Goal: Task Accomplishment & Management: Manage account settings

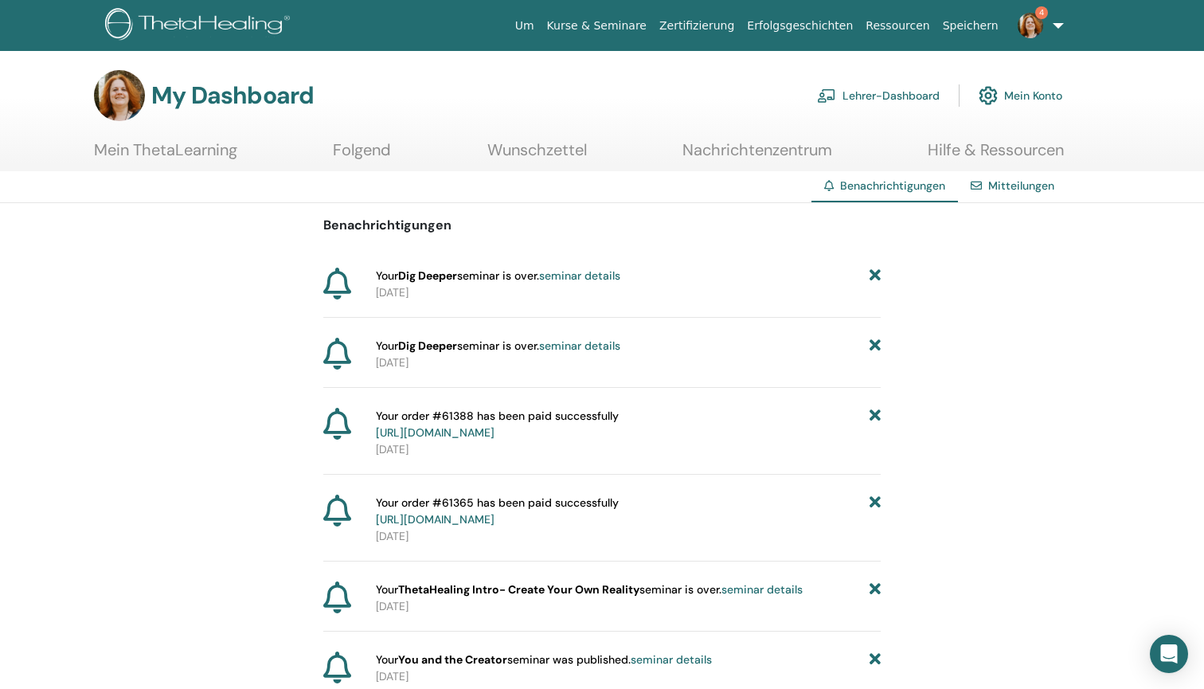
click at [1007, 192] on link "Mitteilungen" at bounding box center [1021, 185] width 66 height 14
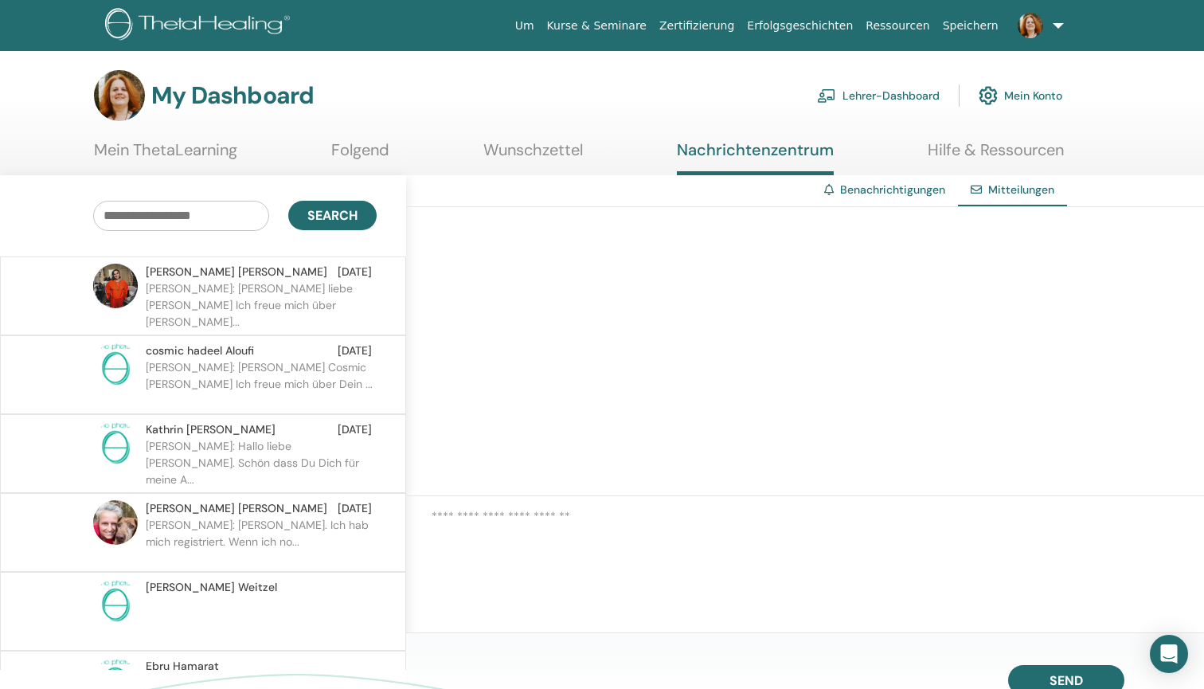
click at [1038, 21] on img at bounding box center [1030, 25] width 25 height 25
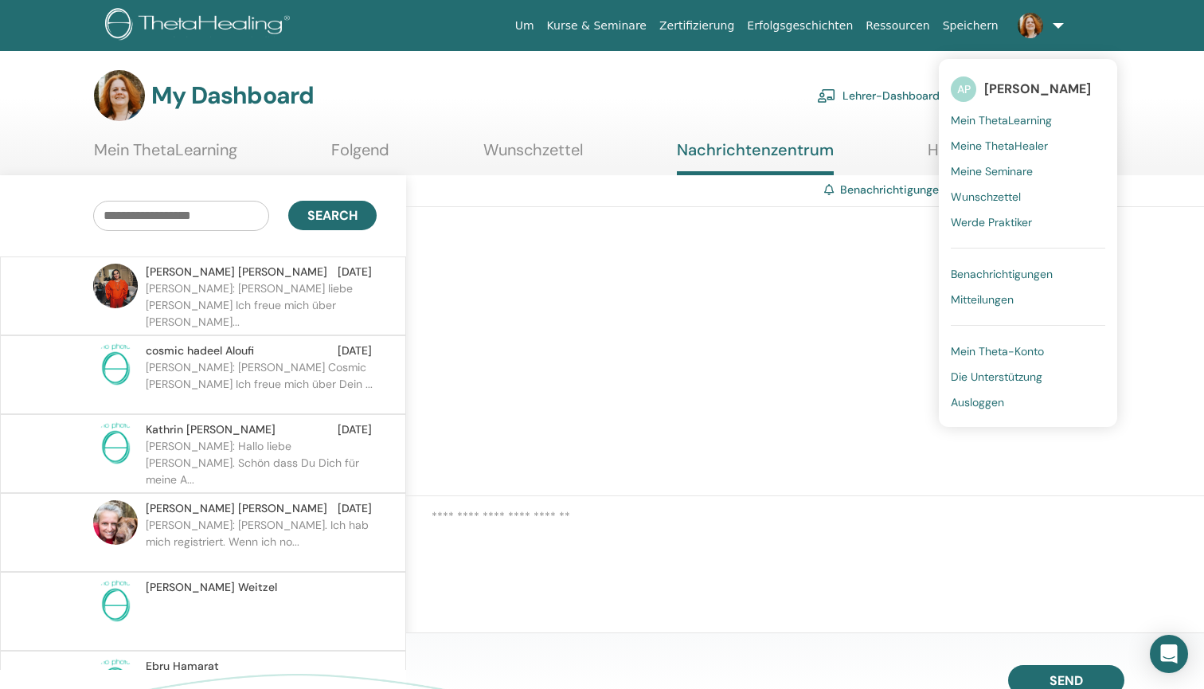
click at [1001, 117] on span "Mein ThetaLearning" at bounding box center [1001, 120] width 101 height 14
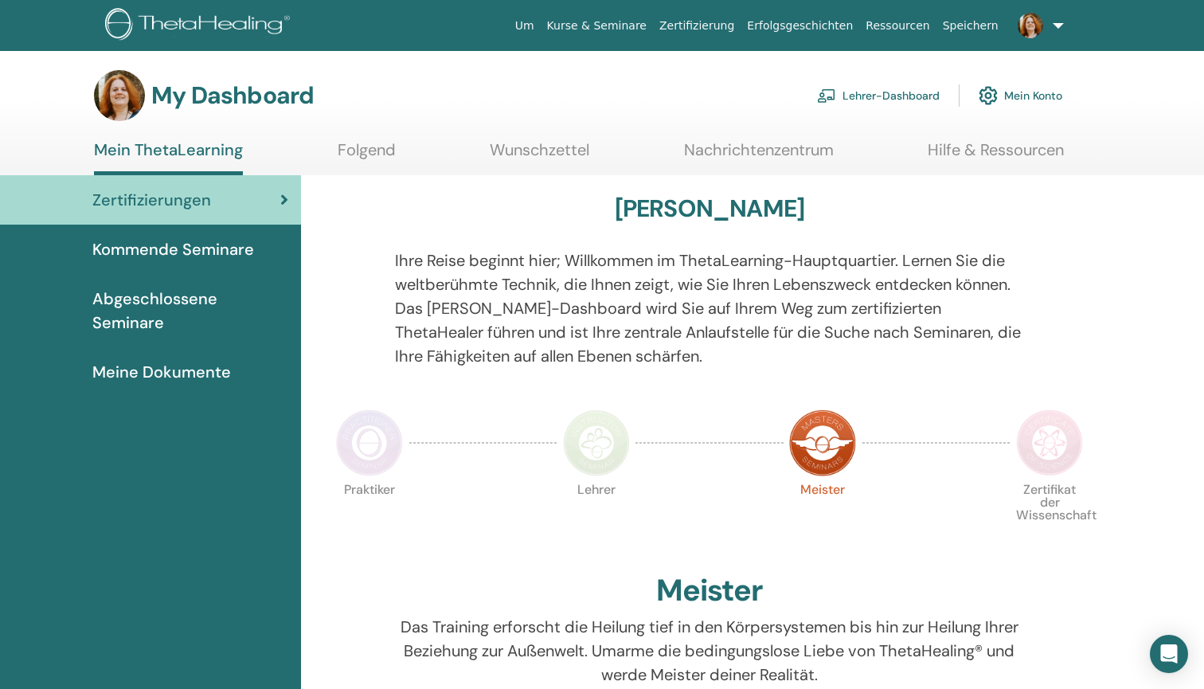
click at [897, 84] on link "Lehrer-Dashboard" at bounding box center [878, 95] width 123 height 35
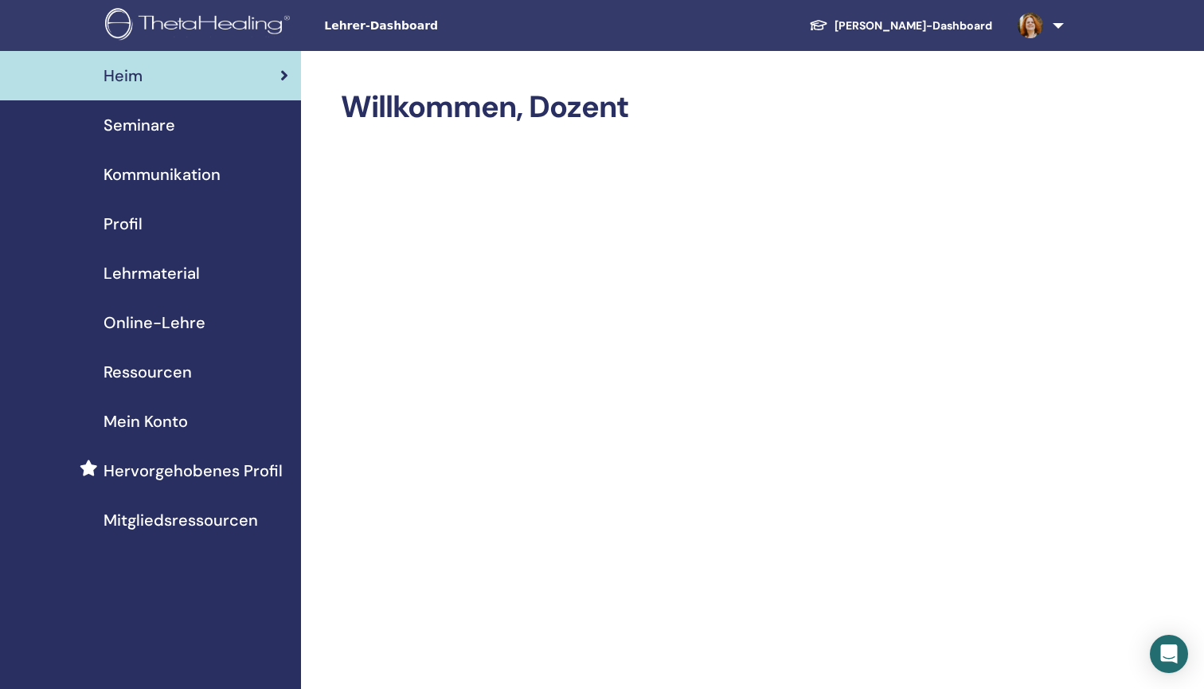
click at [181, 123] on div "Seminare" at bounding box center [150, 125] width 275 height 24
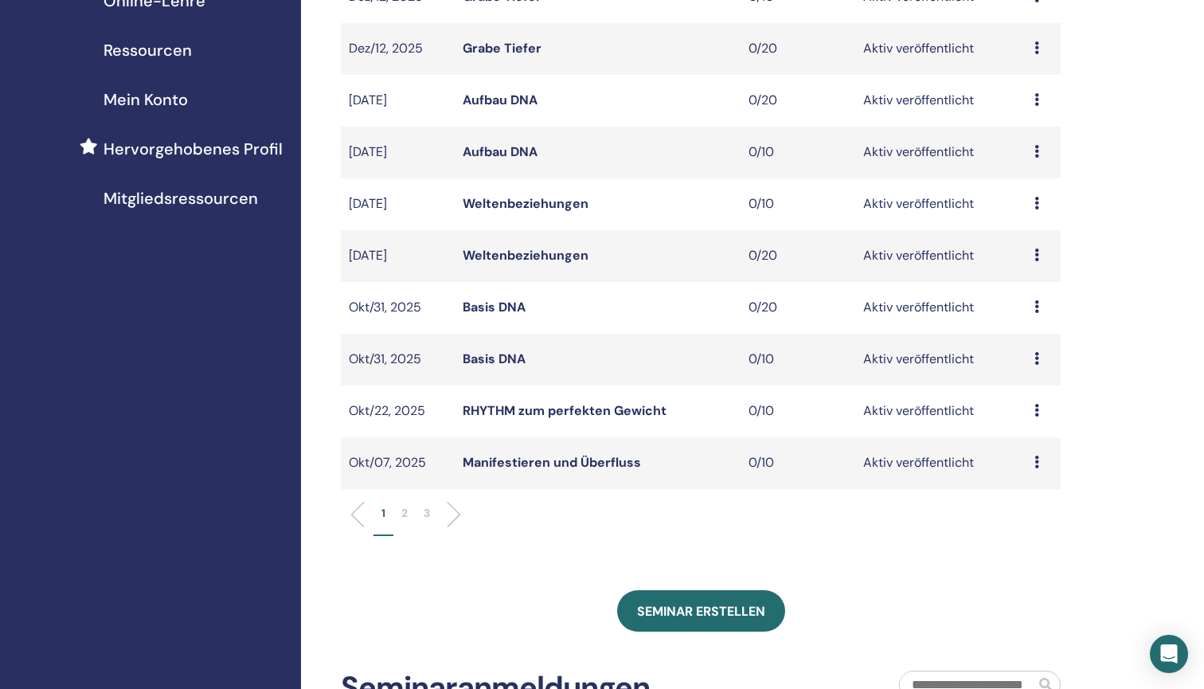
scroll to position [326, 0]
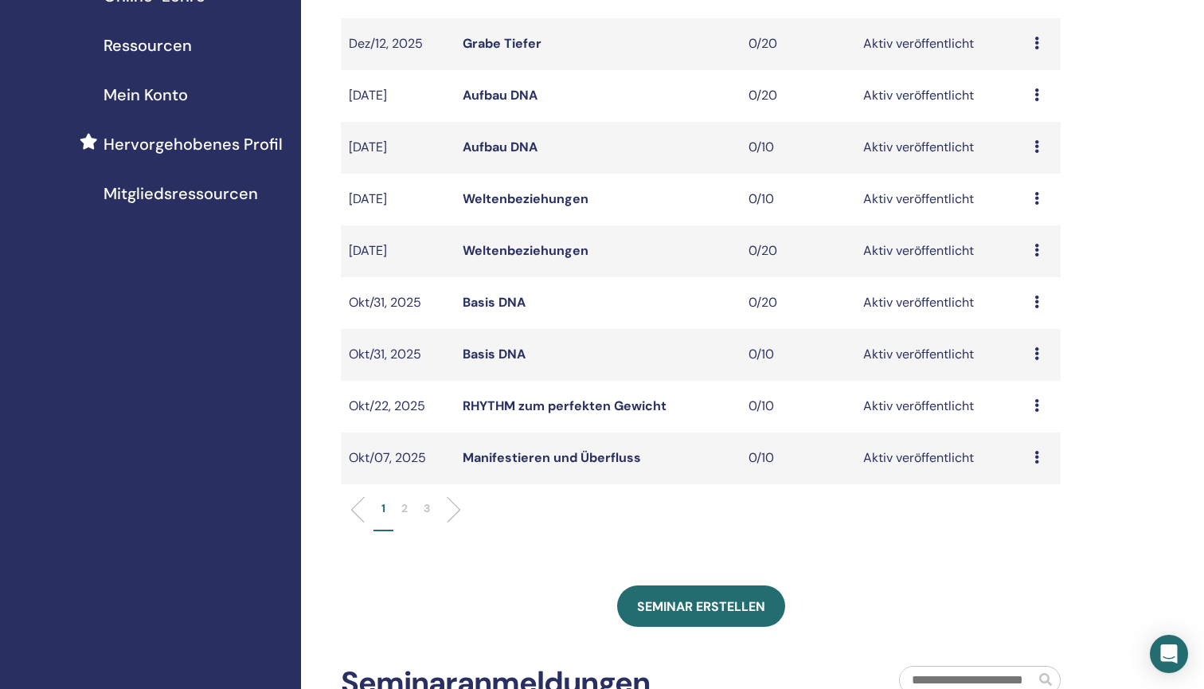
click at [406, 511] on p "2" at bounding box center [404, 508] width 6 height 17
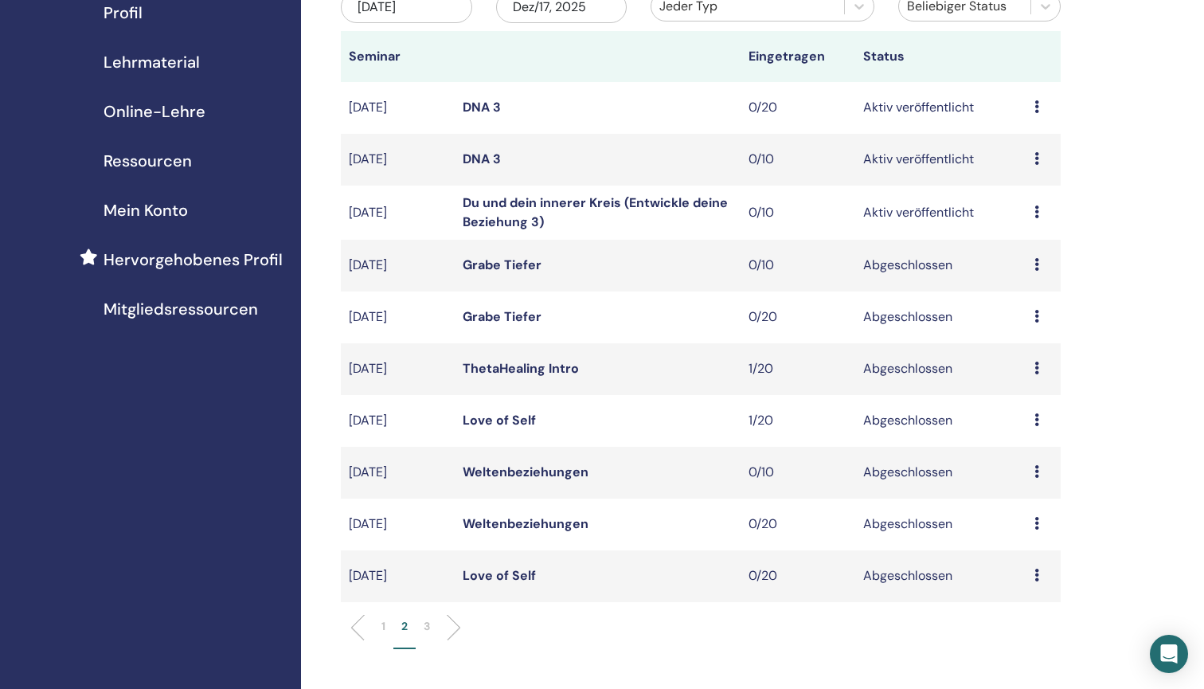
scroll to position [211, 0]
click at [1035, 420] on icon at bounding box center [1036, 419] width 5 height 13
click at [508, 424] on link "Love of Self" at bounding box center [499, 420] width 73 height 17
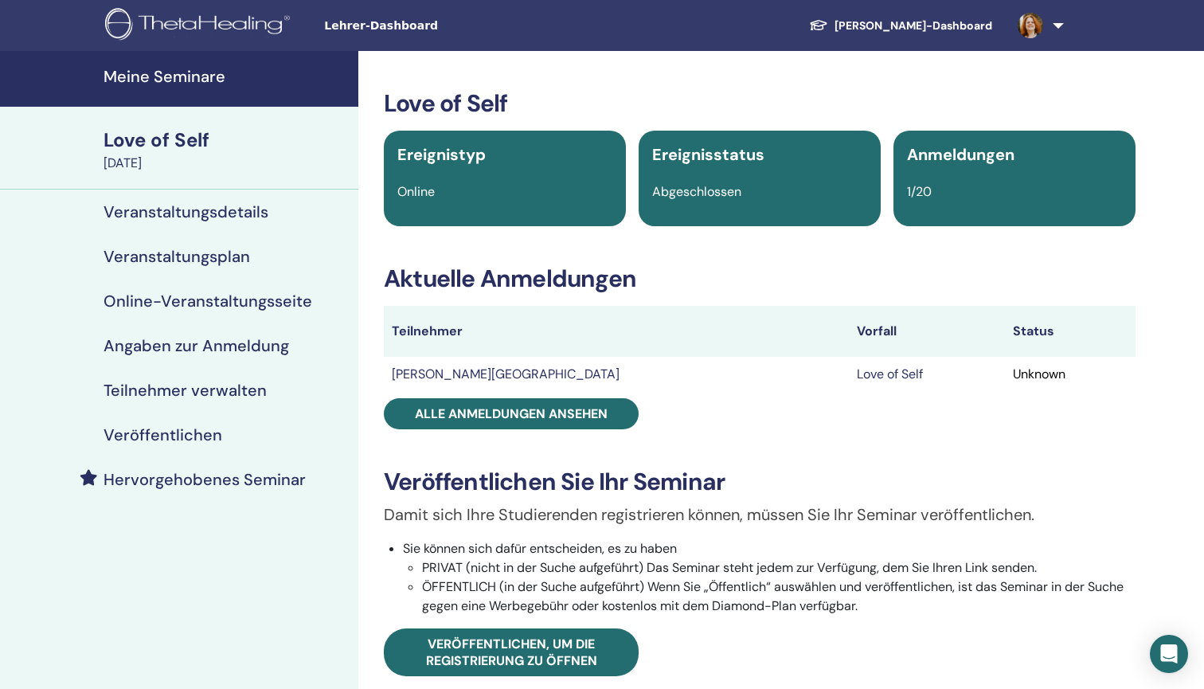
click at [1013, 377] on div "Unknown" at bounding box center [1070, 374] width 115 height 19
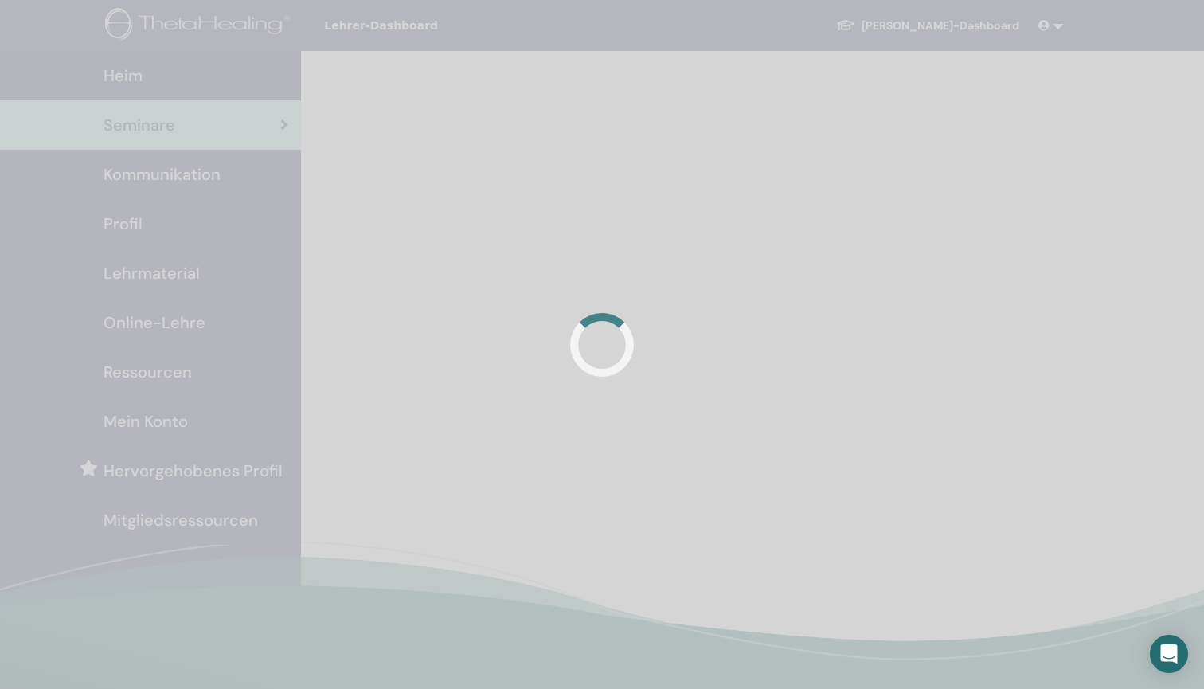
scroll to position [211, 0]
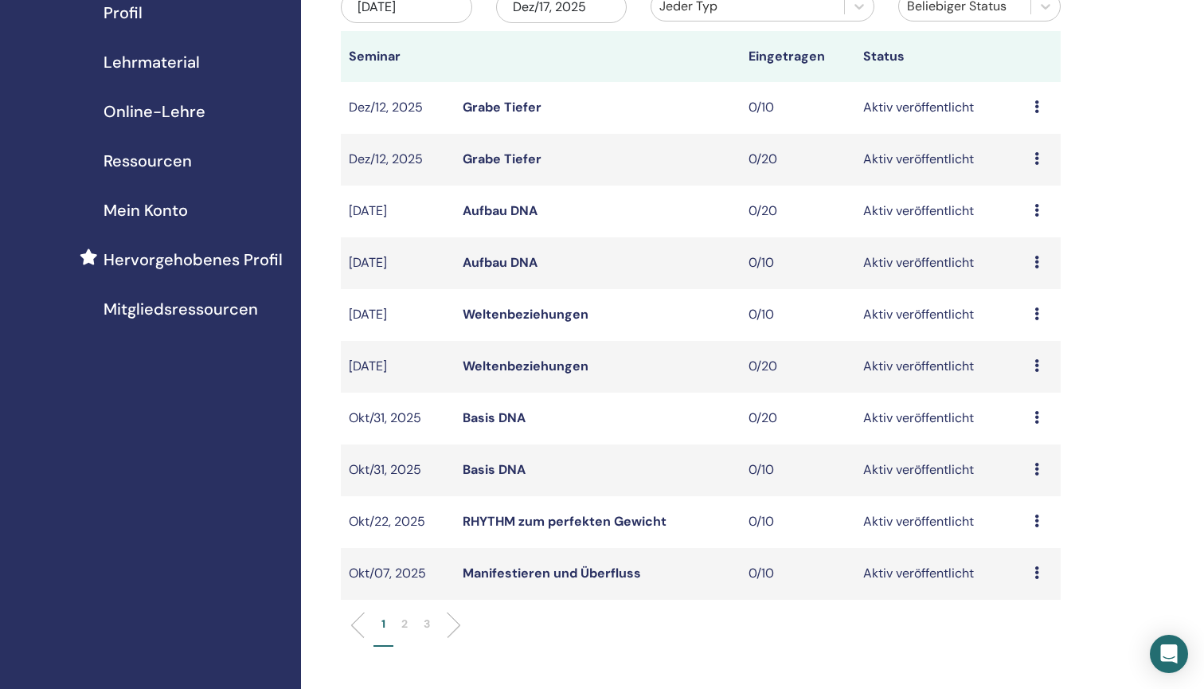
click at [1039, 259] on div "Vorschau Bearbeiten Teilnehmer Absagen" at bounding box center [1043, 262] width 18 height 19
click at [1040, 288] on link "Bearbeiten" at bounding box center [1030, 295] width 64 height 17
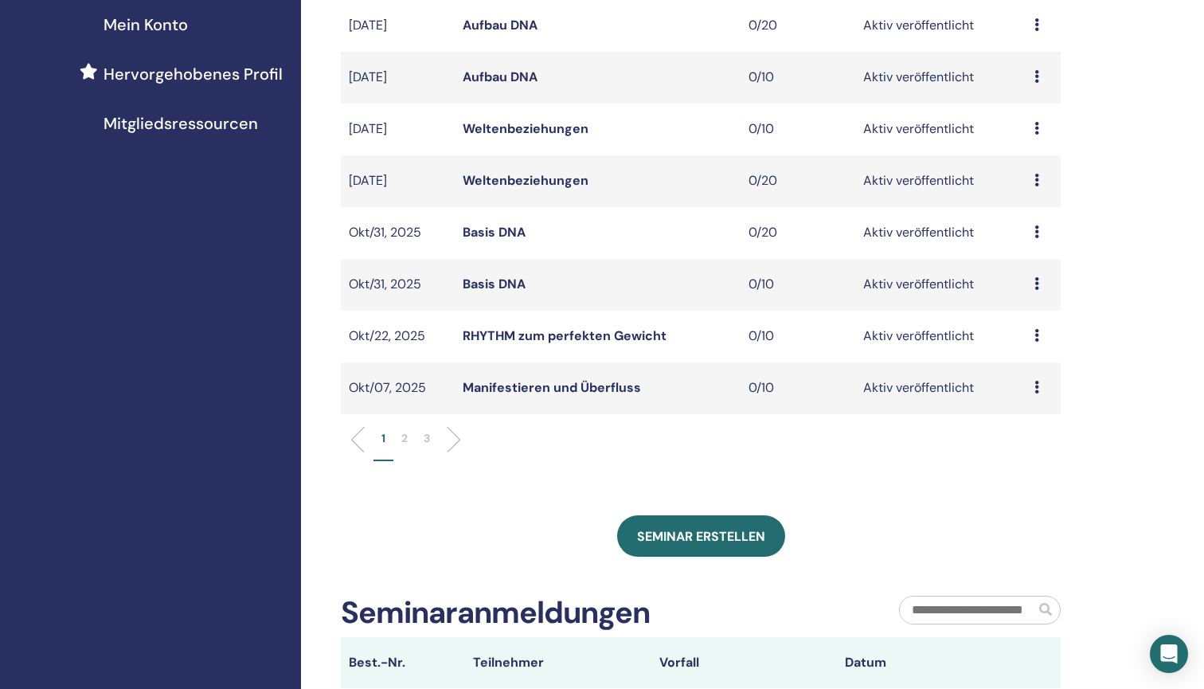
scroll to position [414, 0]
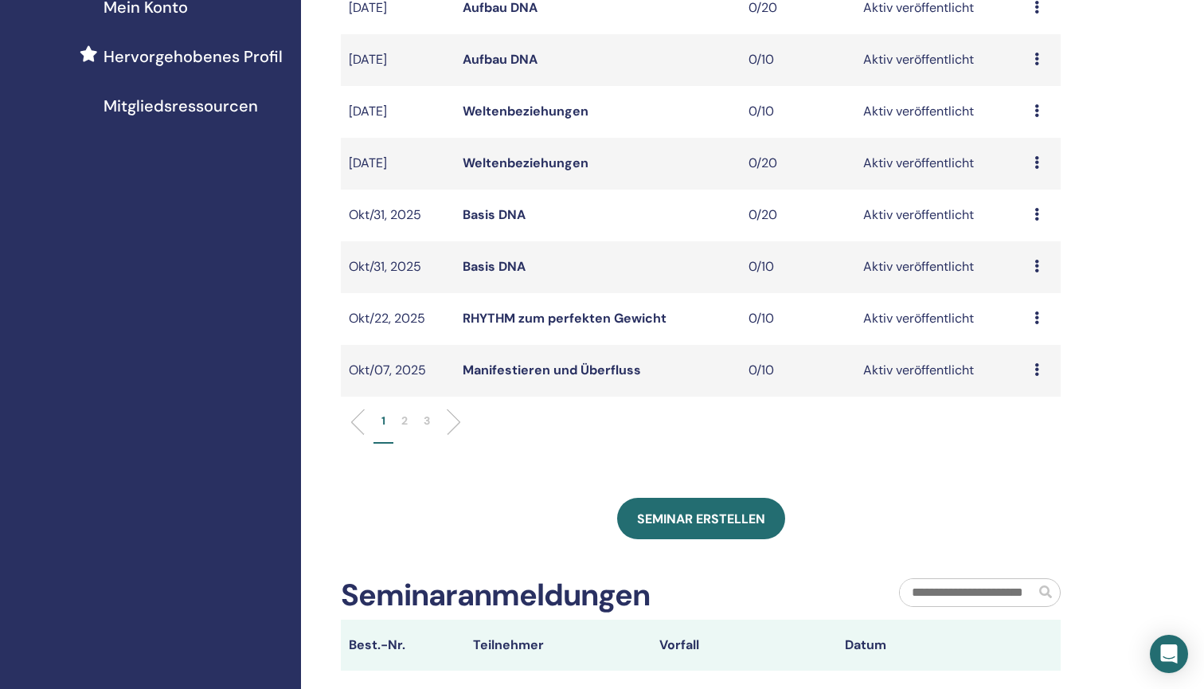
click at [409, 420] on li "2" at bounding box center [404, 427] width 22 height 31
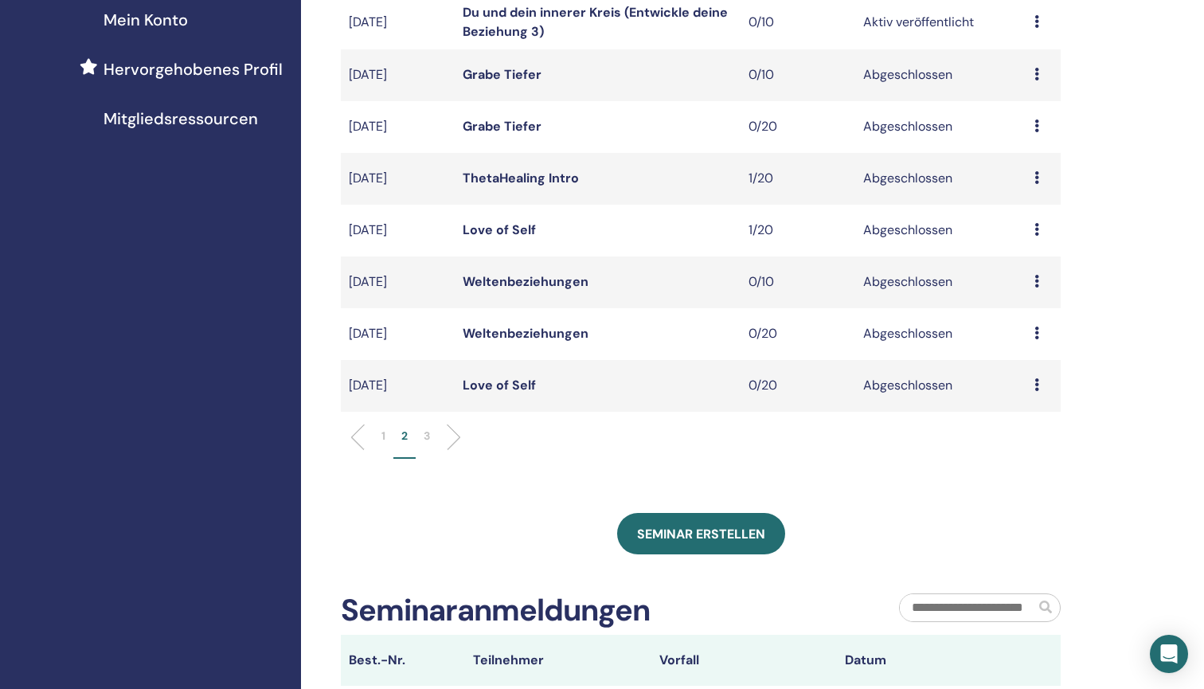
scroll to position [378, 0]
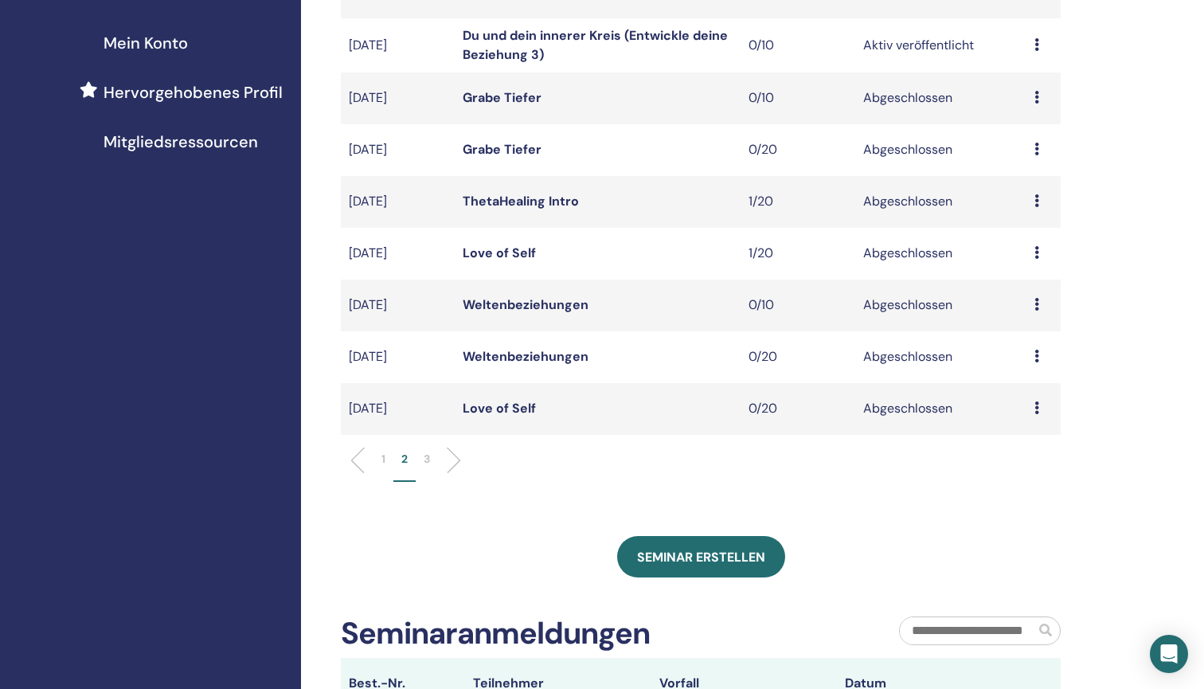
click at [1037, 248] on icon at bounding box center [1036, 252] width 5 height 13
click at [1034, 283] on link "Teilnehmer" at bounding box center [1027, 285] width 64 height 17
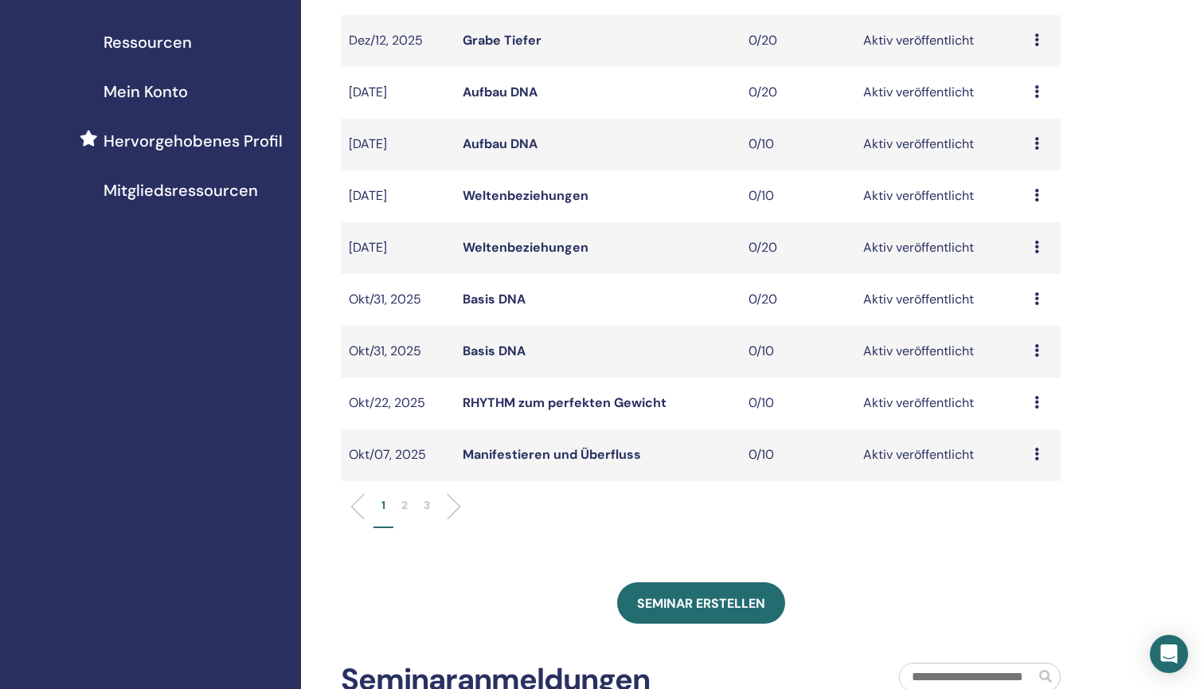
scroll to position [330, 0]
click at [428, 506] on p "3" at bounding box center [427, 504] width 6 height 17
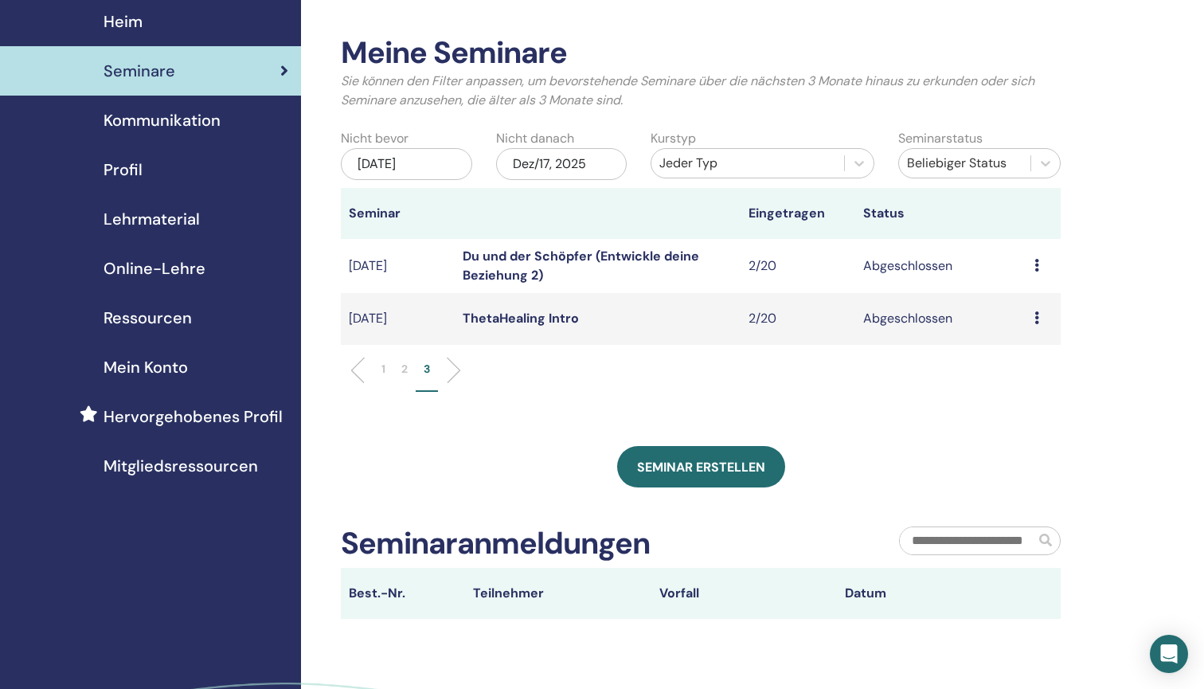
scroll to position [41, 0]
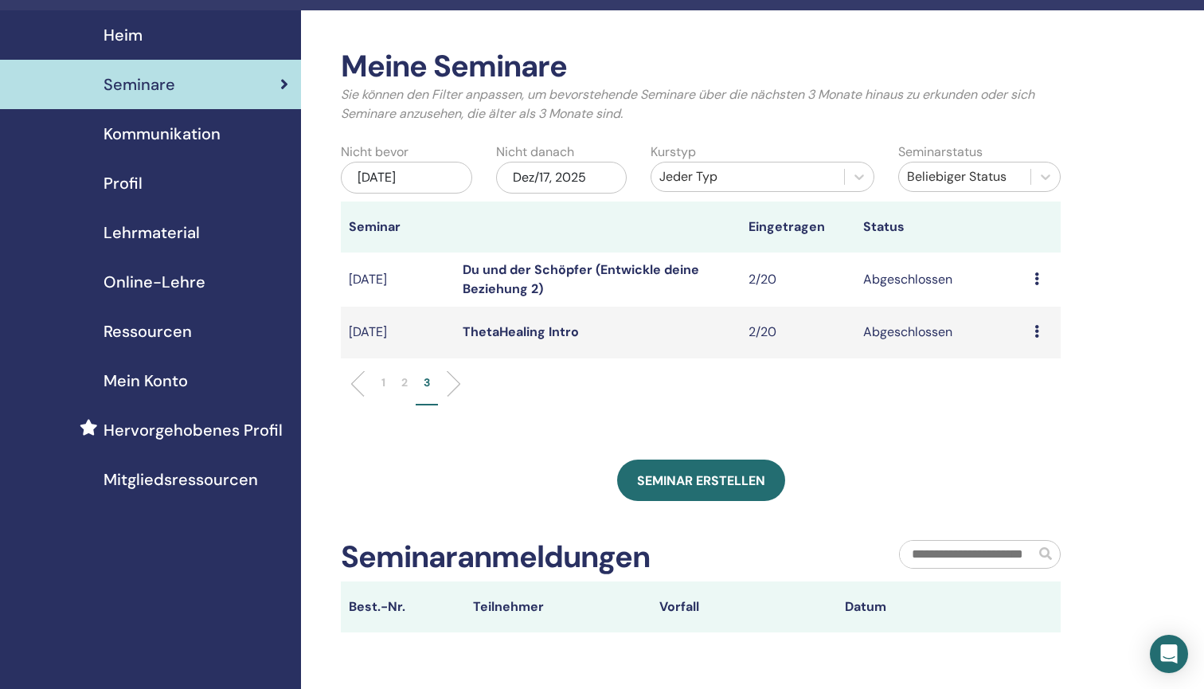
click at [432, 171] on div "Jun/17, 2025" at bounding box center [406, 178] width 131 height 32
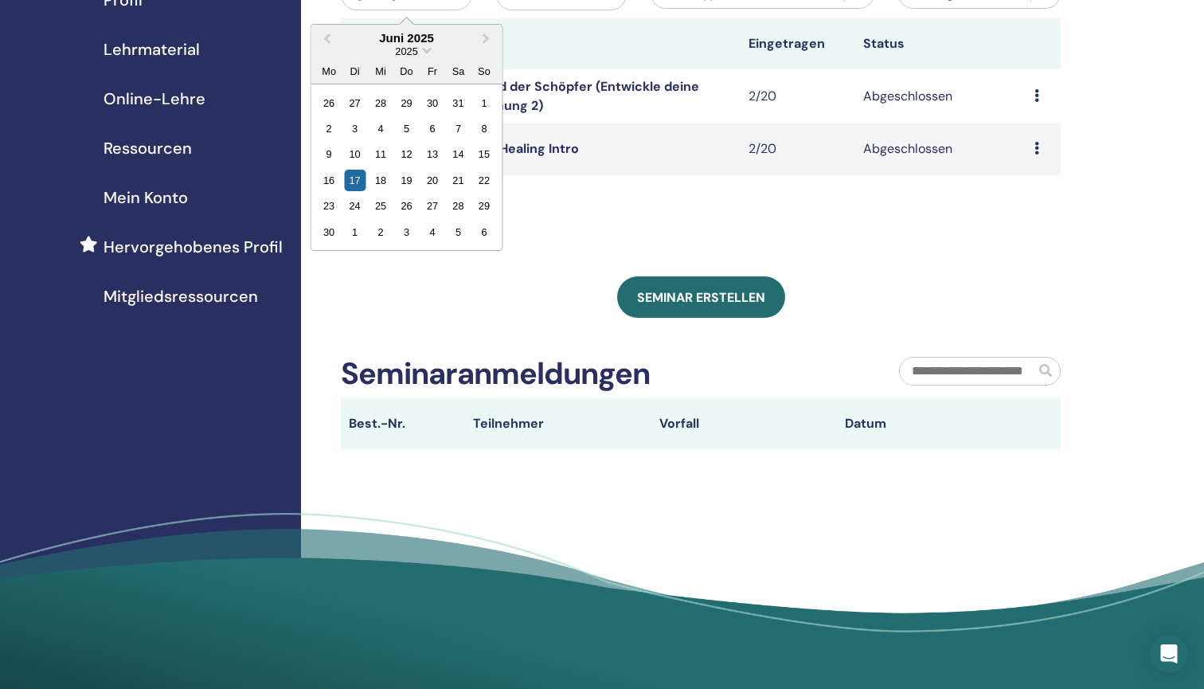
scroll to position [204, 0]
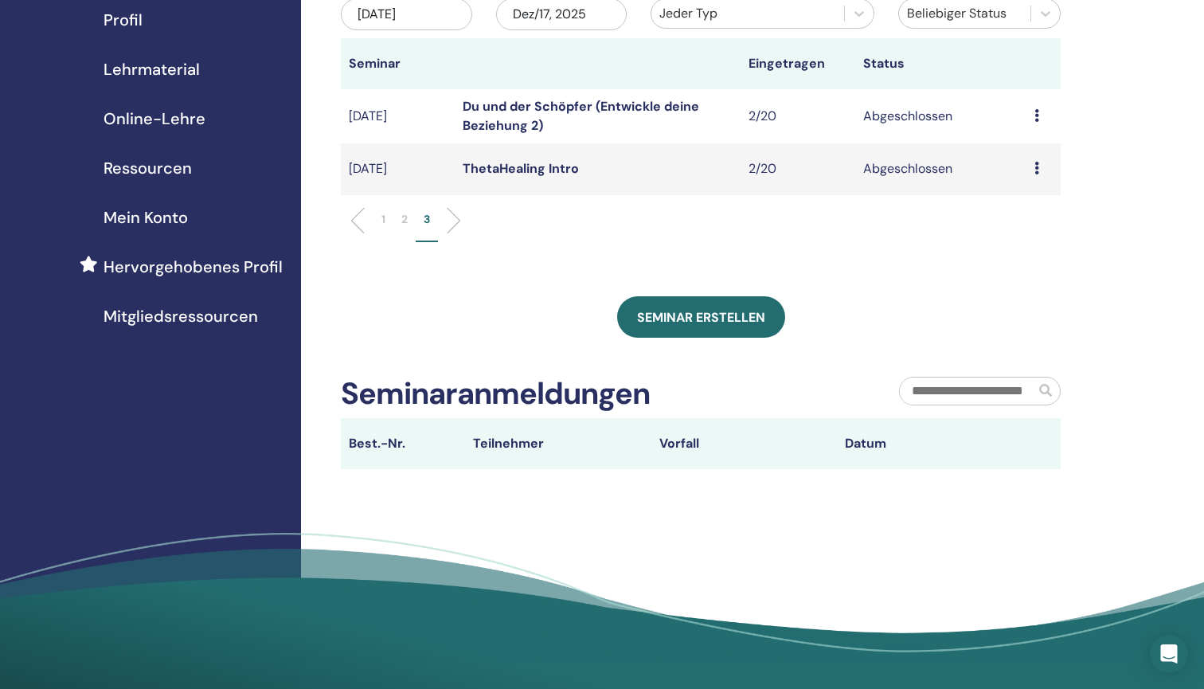
click at [509, 298] on div "Seminar erstellen" at bounding box center [701, 316] width 720 height 41
click at [408, 213] on p "2" at bounding box center [404, 219] width 6 height 17
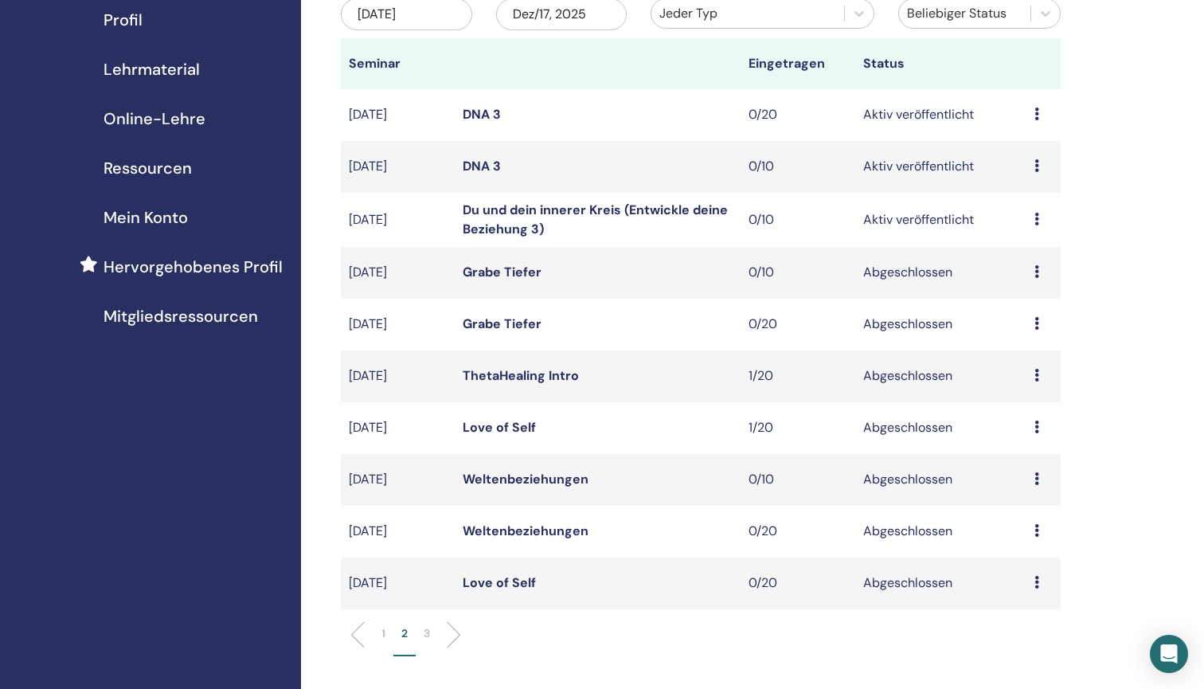
click at [524, 221] on link "Du und dein innerer Kreis (Entwickle deine Beziehung 3)" at bounding box center [595, 219] width 265 height 36
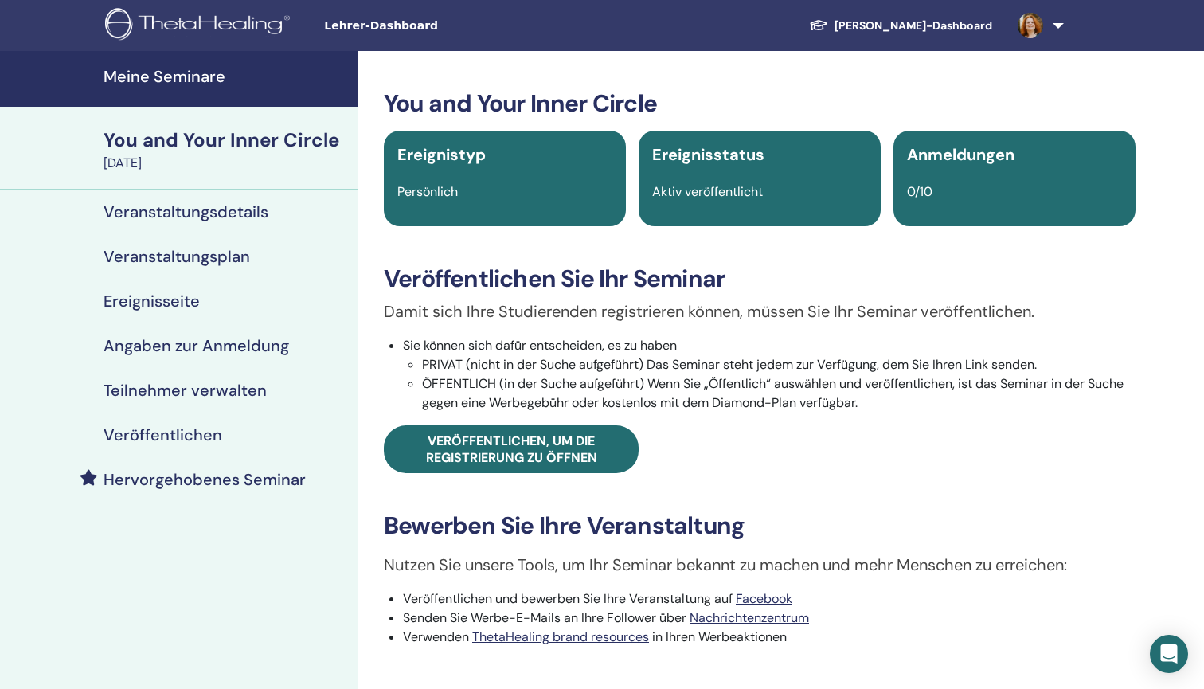
click at [190, 260] on h4 "Veranstaltungsplan" at bounding box center [177, 256] width 146 height 19
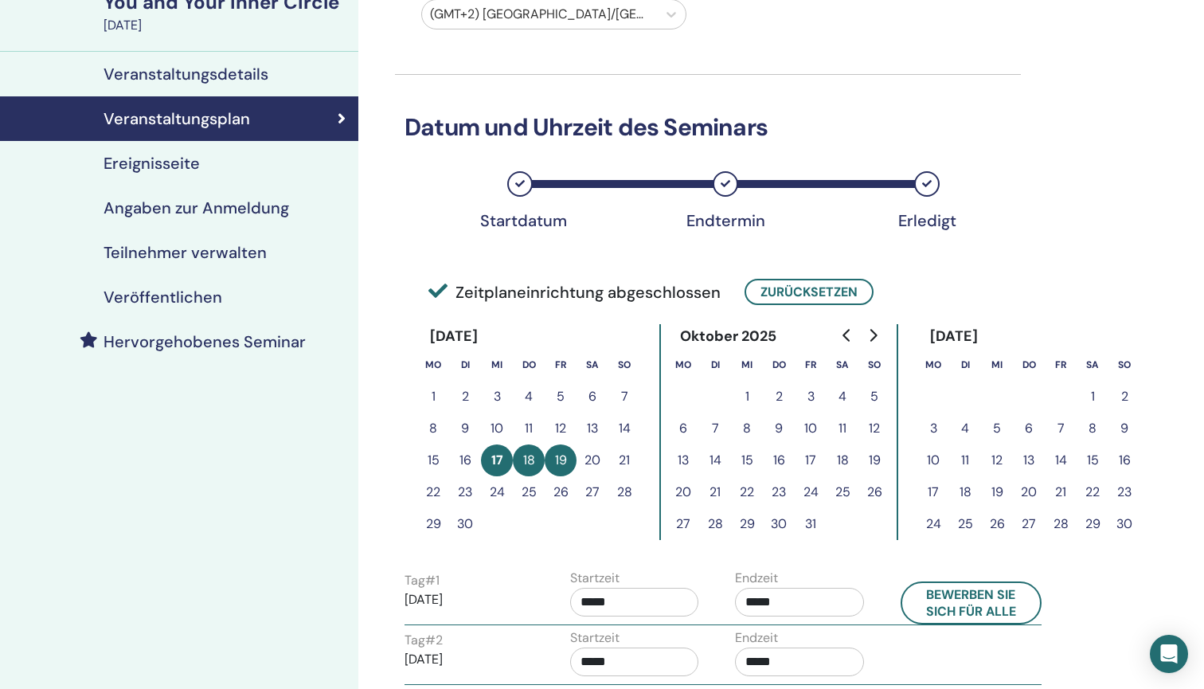
scroll to position [140, 0]
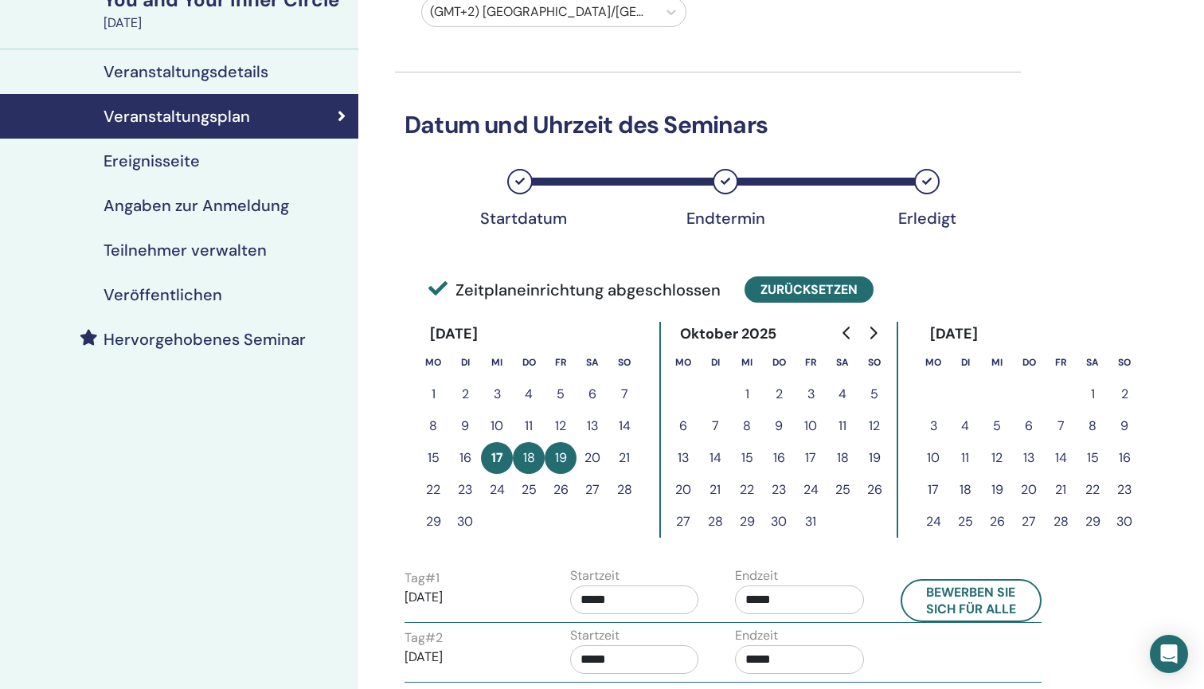
click at [785, 290] on button "Zurücksetzen" at bounding box center [808, 289] width 129 height 26
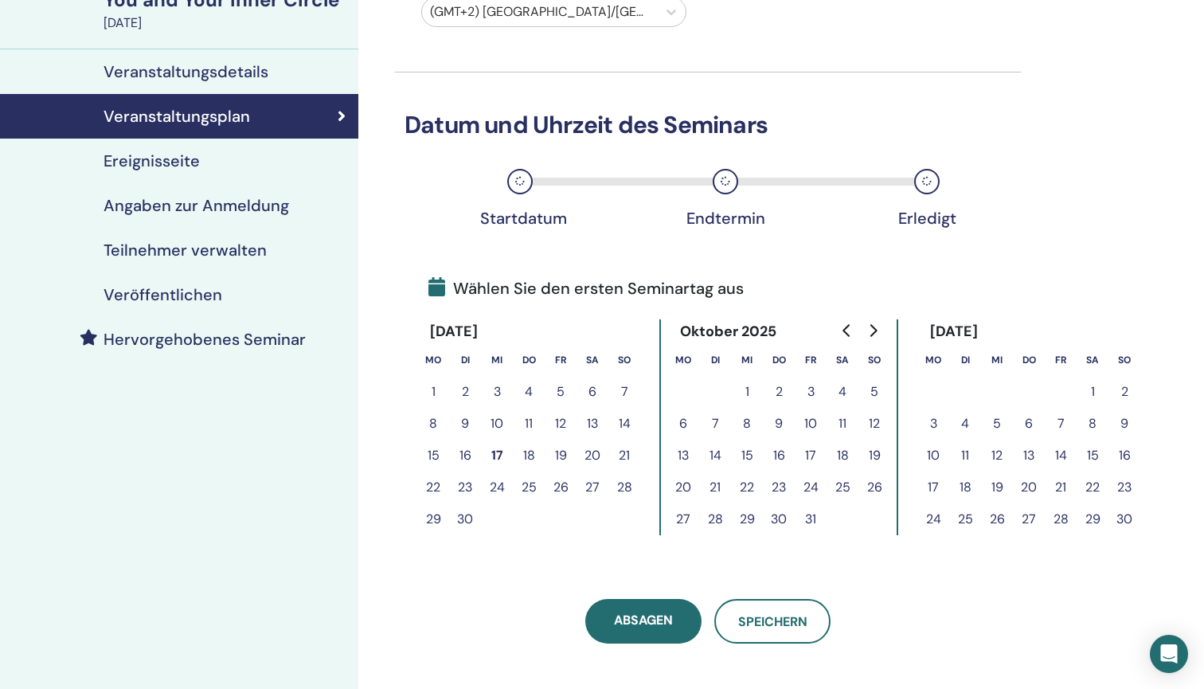
click at [997, 424] on button "5" at bounding box center [997, 424] width 32 height 32
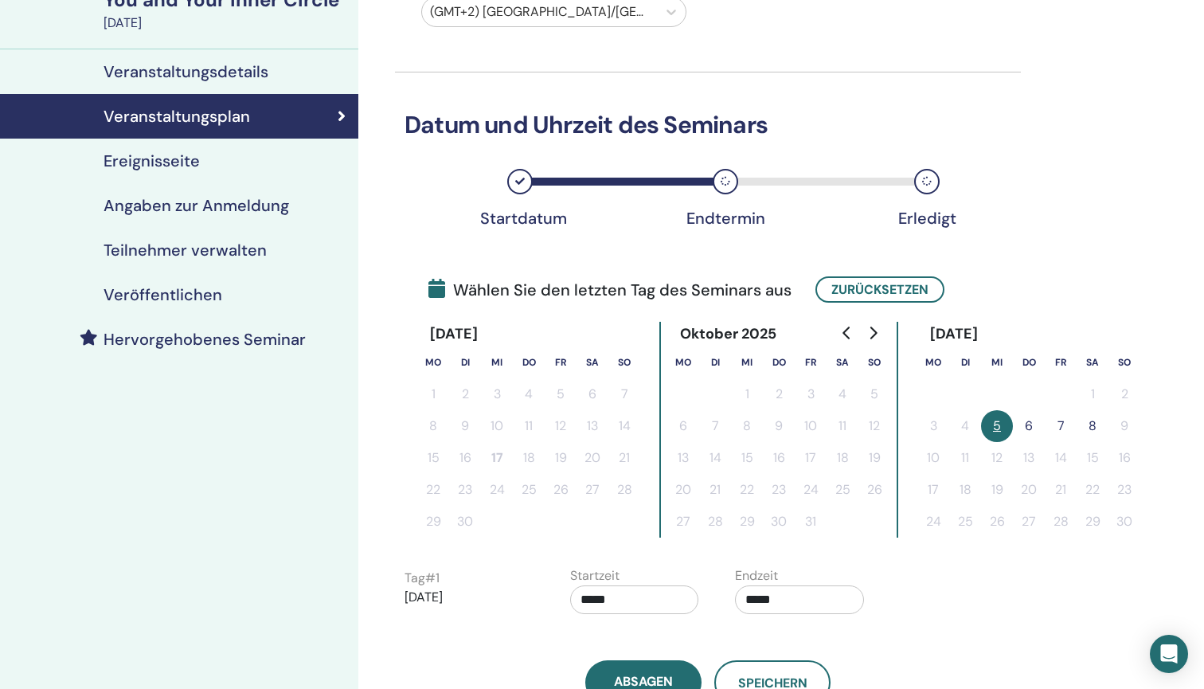
click at [1062, 417] on button "7" at bounding box center [1061, 426] width 32 height 32
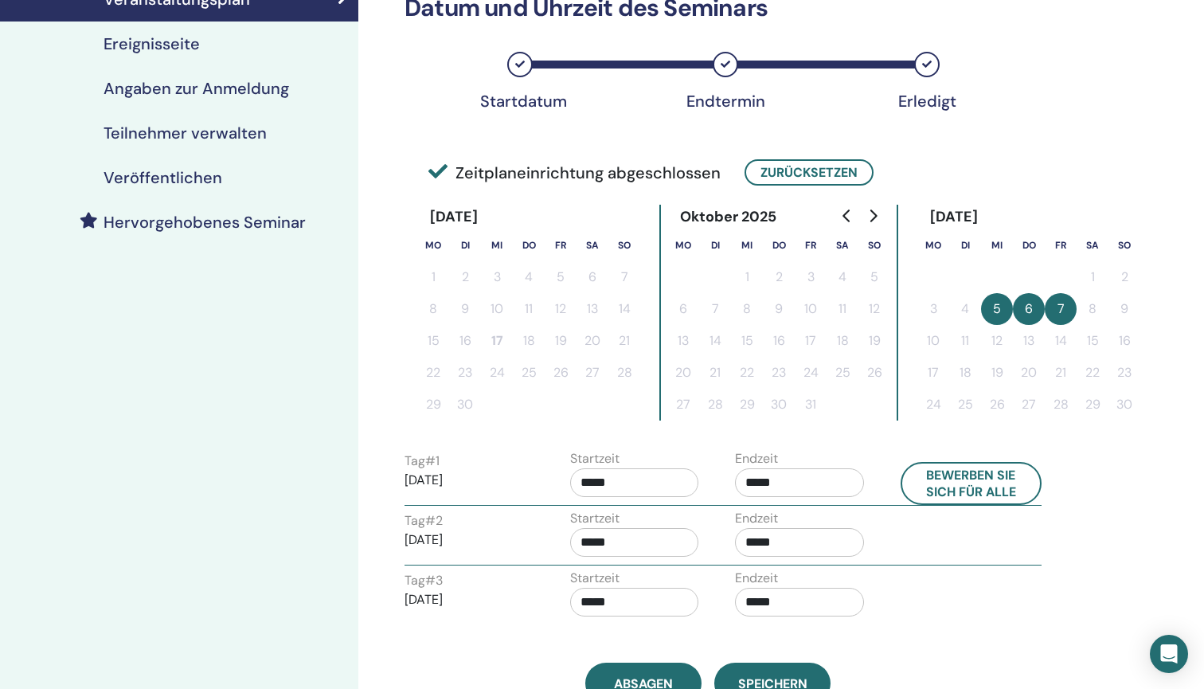
scroll to position [268, 0]
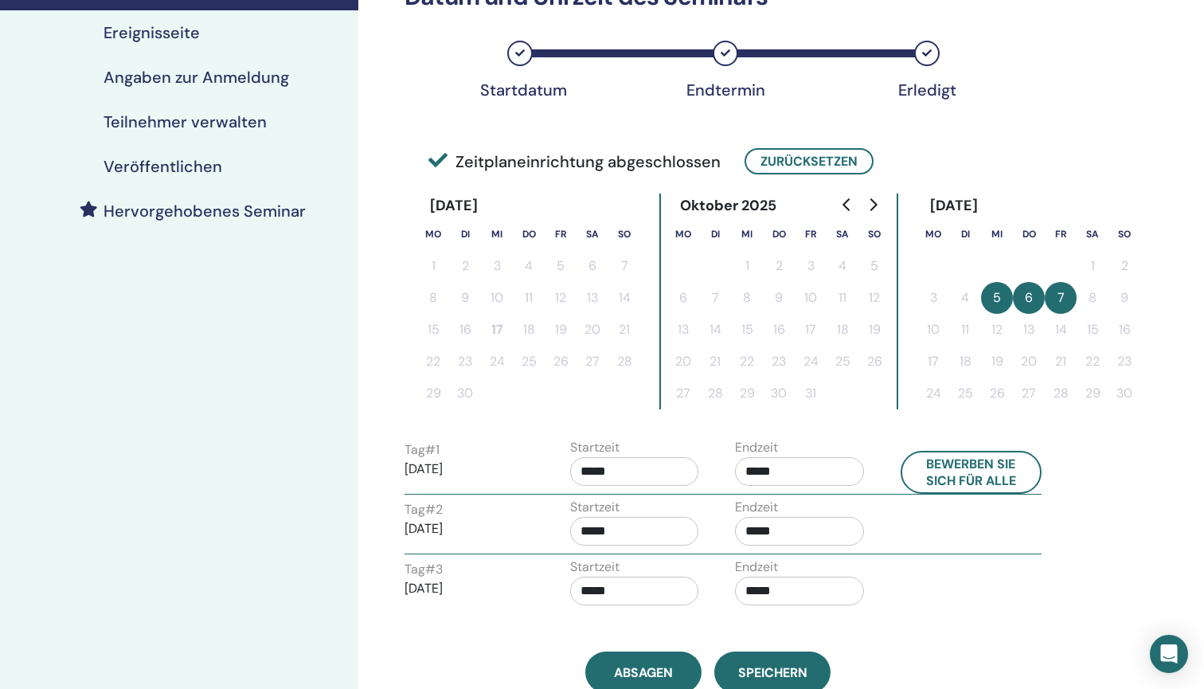
click at [760, 464] on input "*****" at bounding box center [799, 471] width 129 height 29
click at [818, 551] on span "▼" at bounding box center [816, 560] width 32 height 32
type input "*****"
click at [963, 470] on button "Bewerben Sie sich für alle" at bounding box center [971, 472] width 142 height 43
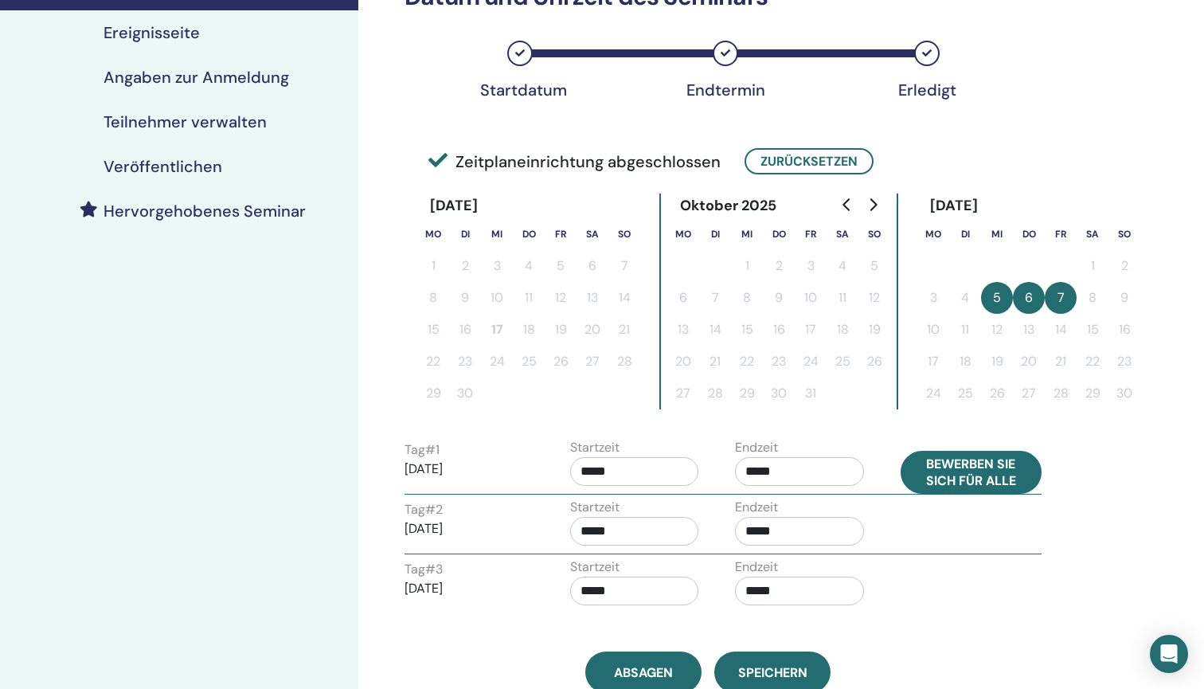
type input "*****"
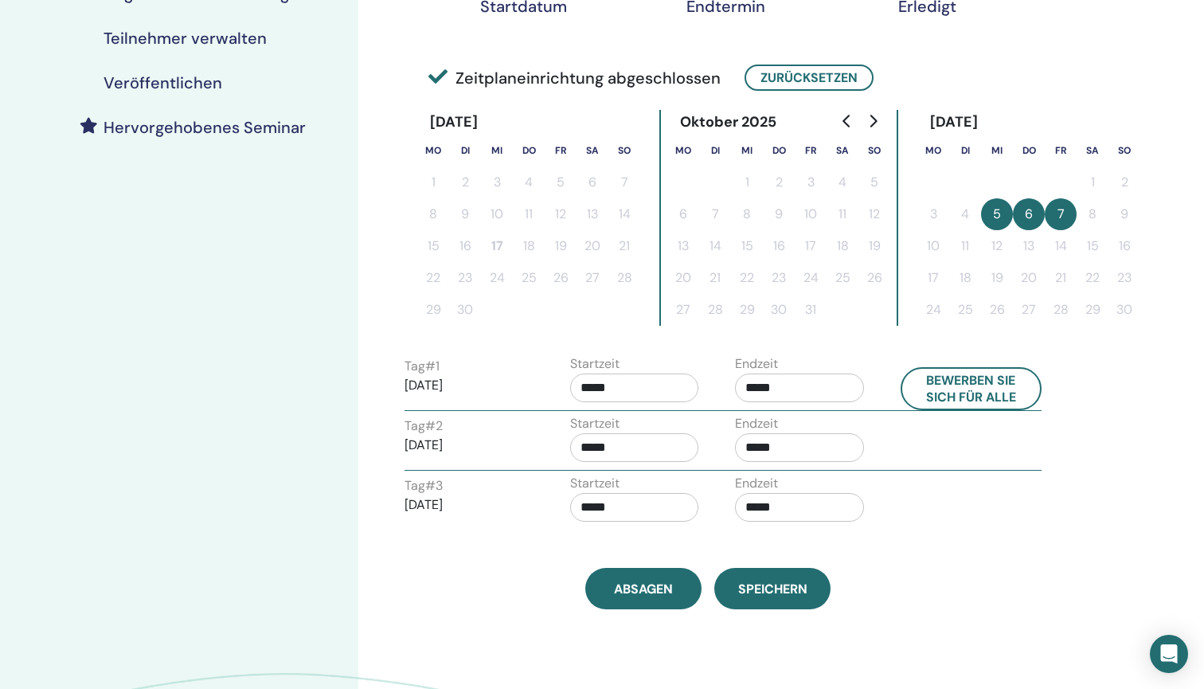
scroll to position [359, 0]
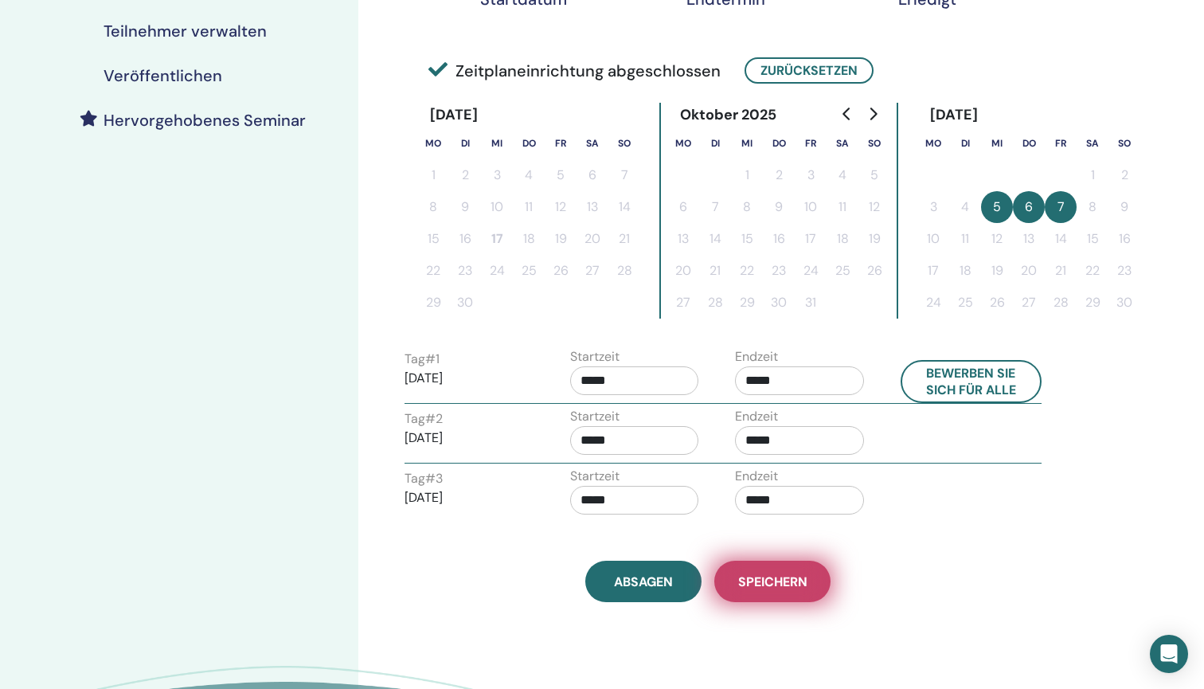
click at [786, 583] on span "Speichern" at bounding box center [772, 581] width 69 height 17
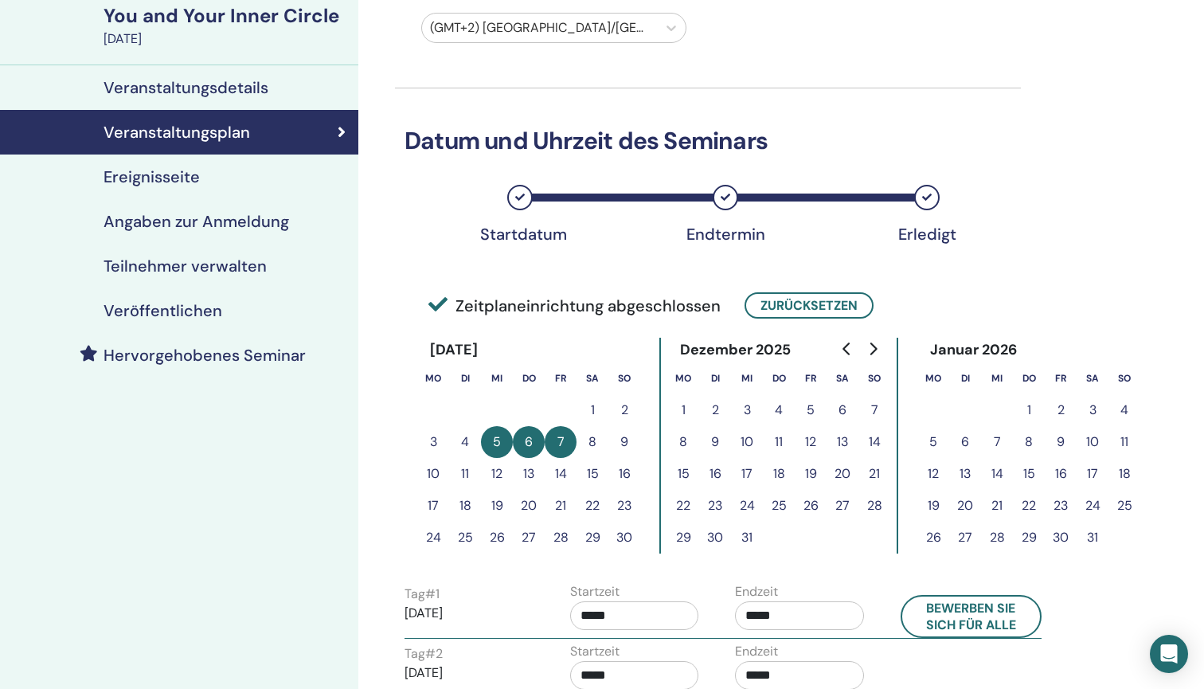
scroll to position [124, 0]
click at [459, 506] on button "18" at bounding box center [465, 506] width 32 height 32
click at [465, 506] on button "18" at bounding box center [465, 506] width 32 height 32
click at [818, 305] on button "Zurücksetzen" at bounding box center [808, 305] width 129 height 26
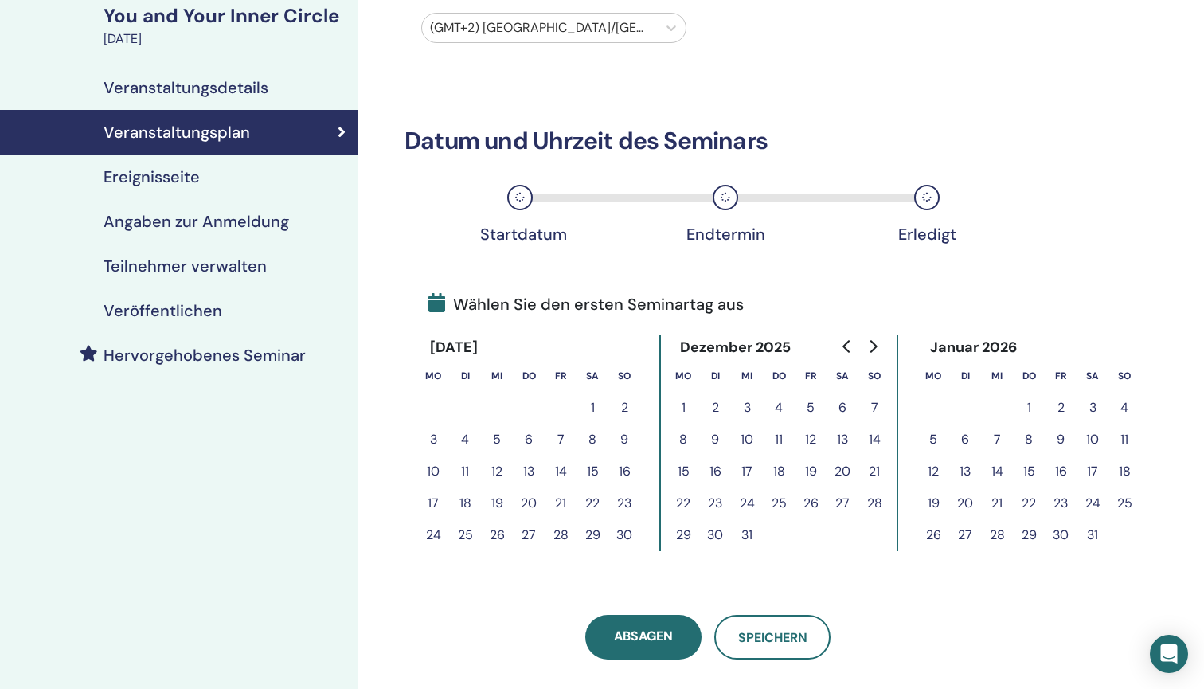
click at [467, 501] on button "18" at bounding box center [465, 503] width 32 height 32
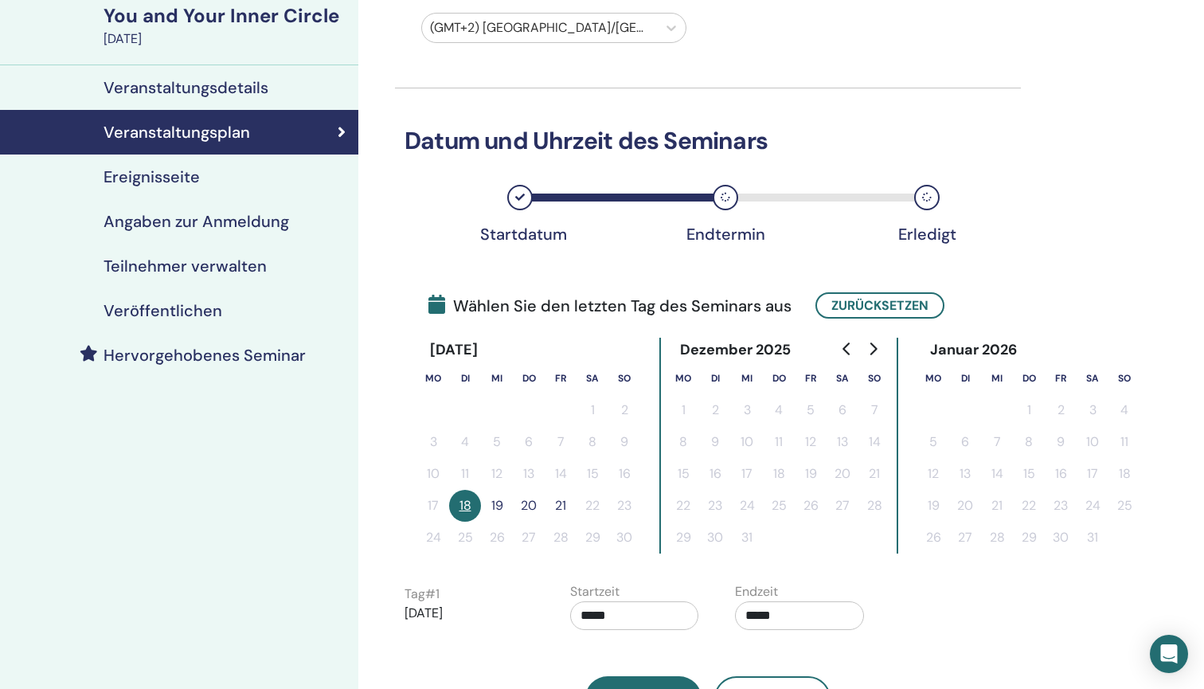
click at [529, 502] on button "20" at bounding box center [529, 506] width 32 height 32
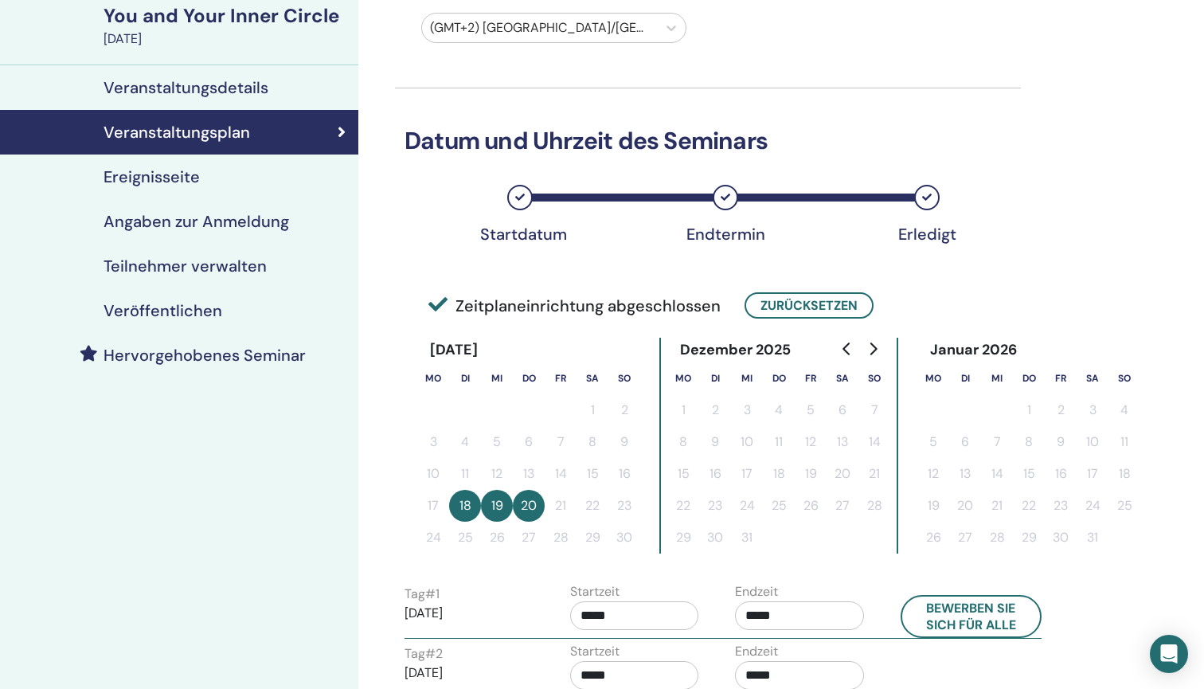
scroll to position [164, 0]
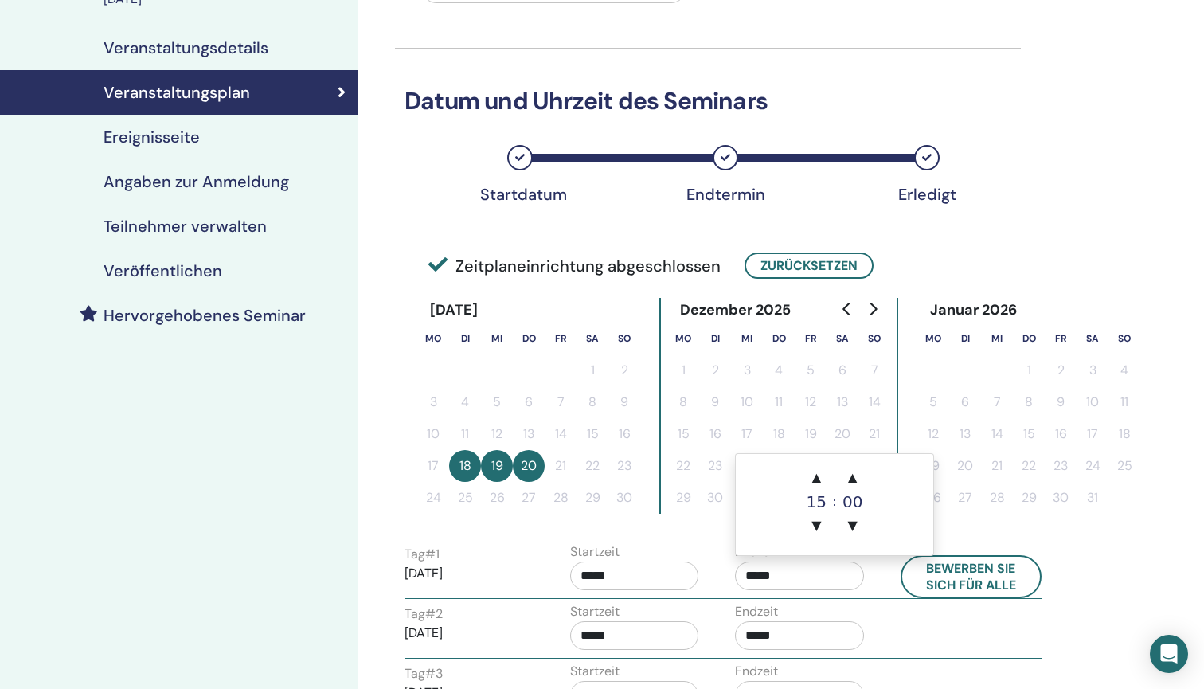
click at [772, 580] on input "*****" at bounding box center [799, 575] width 129 height 29
click at [822, 530] on span "▼" at bounding box center [816, 526] width 32 height 32
click at [820, 477] on span "▲" at bounding box center [816, 478] width 32 height 32
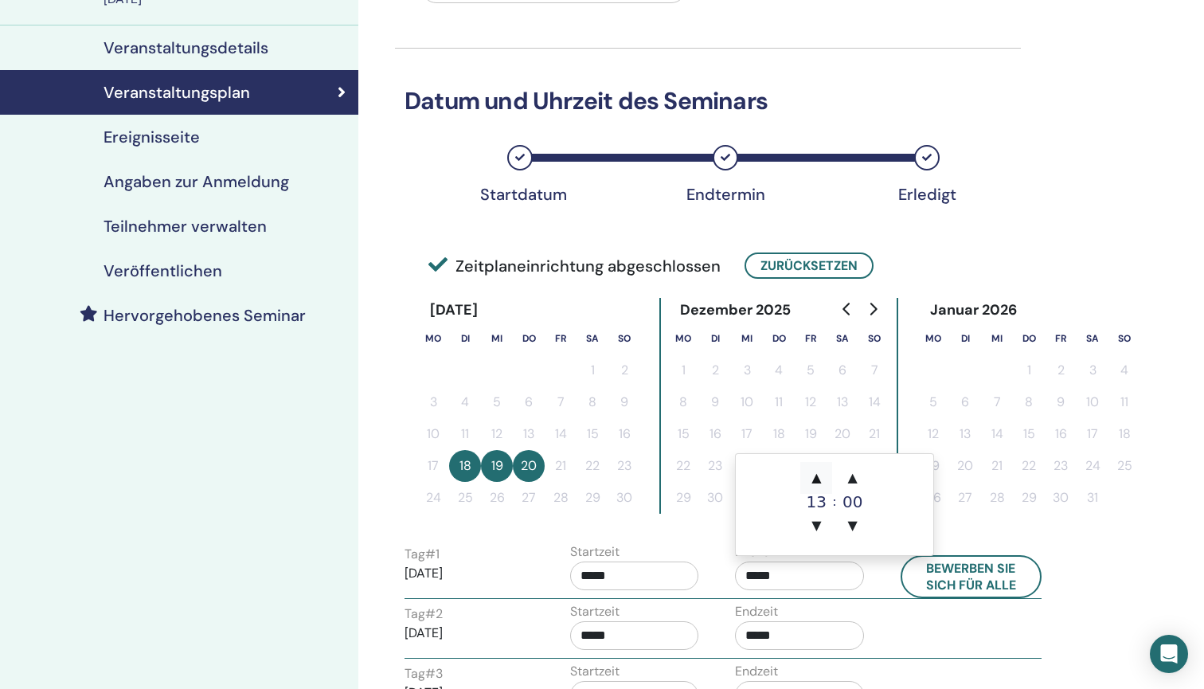
type input "*****"
click at [990, 582] on button "Bewerben Sie sich für alle" at bounding box center [971, 576] width 142 height 43
type input "*****"
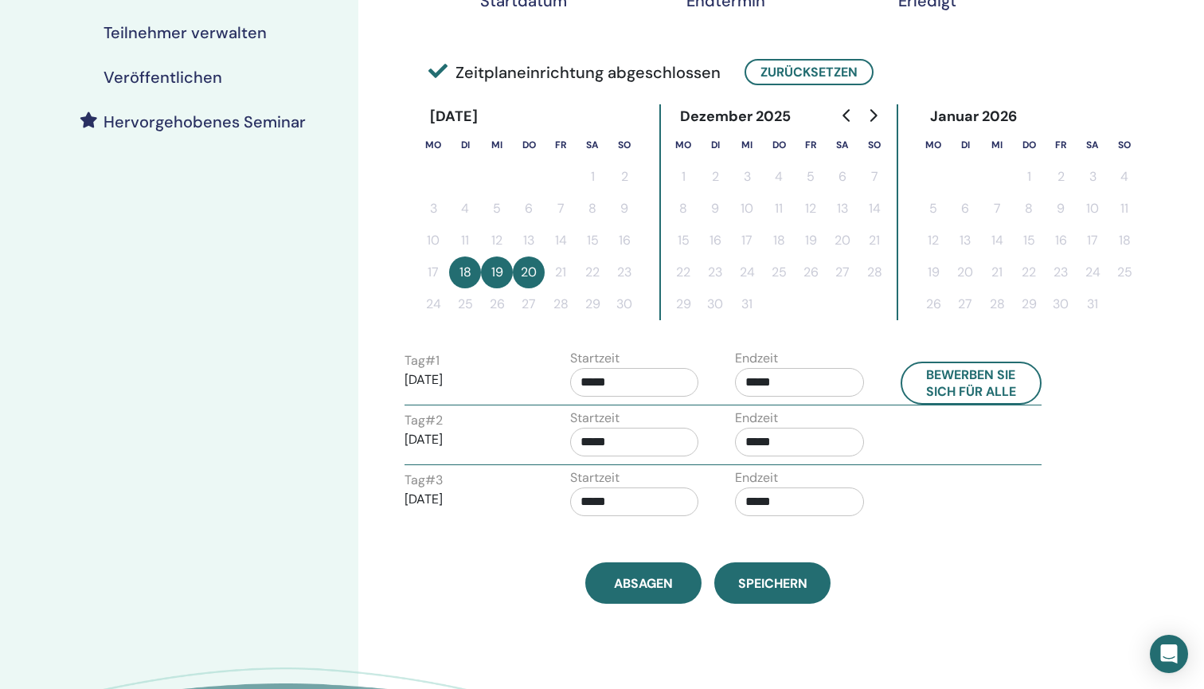
scroll to position [360, 0]
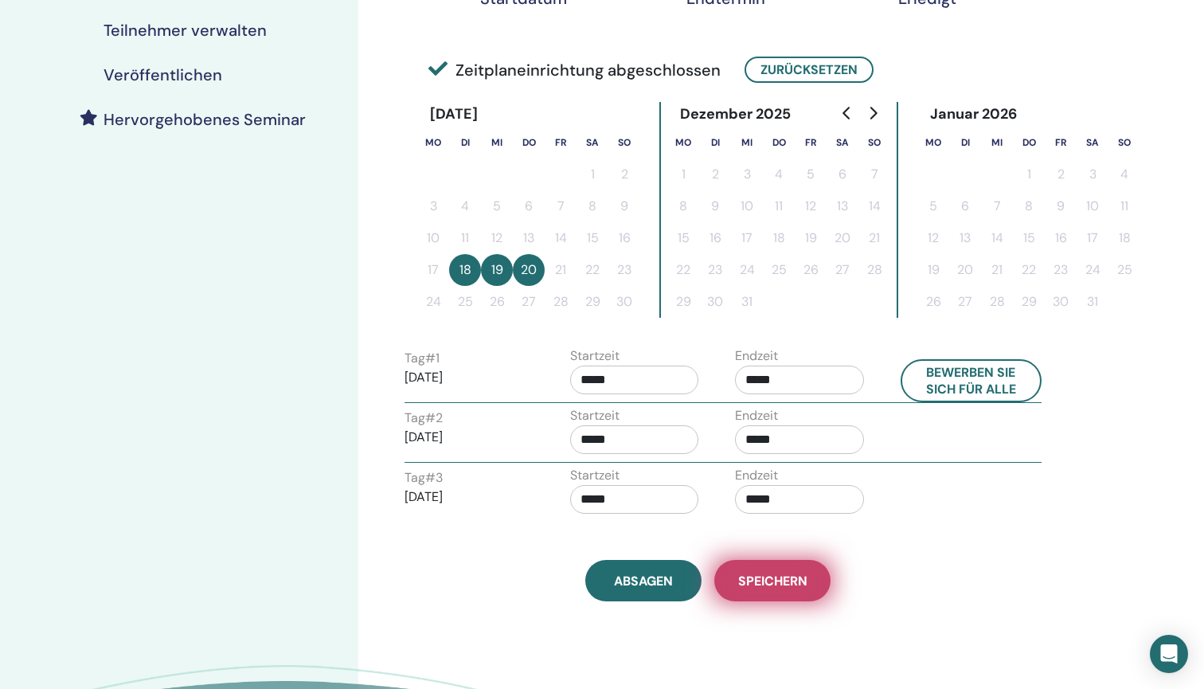
click at [797, 580] on span "Speichern" at bounding box center [772, 580] width 69 height 17
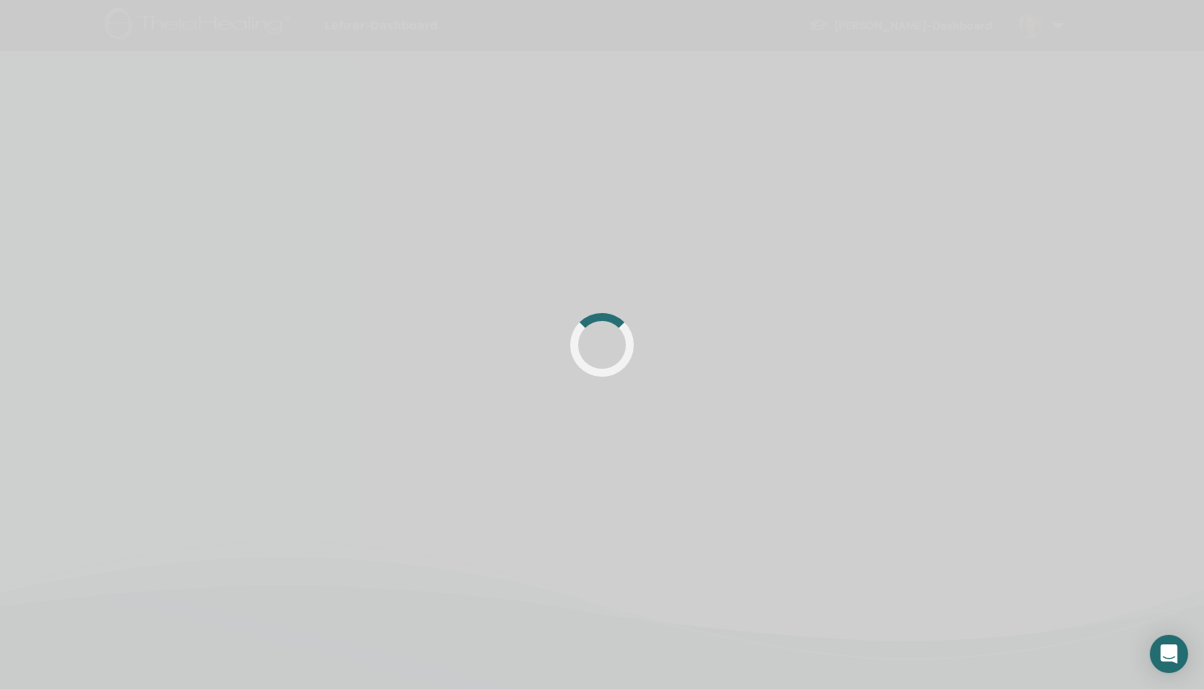
scroll to position [360, 0]
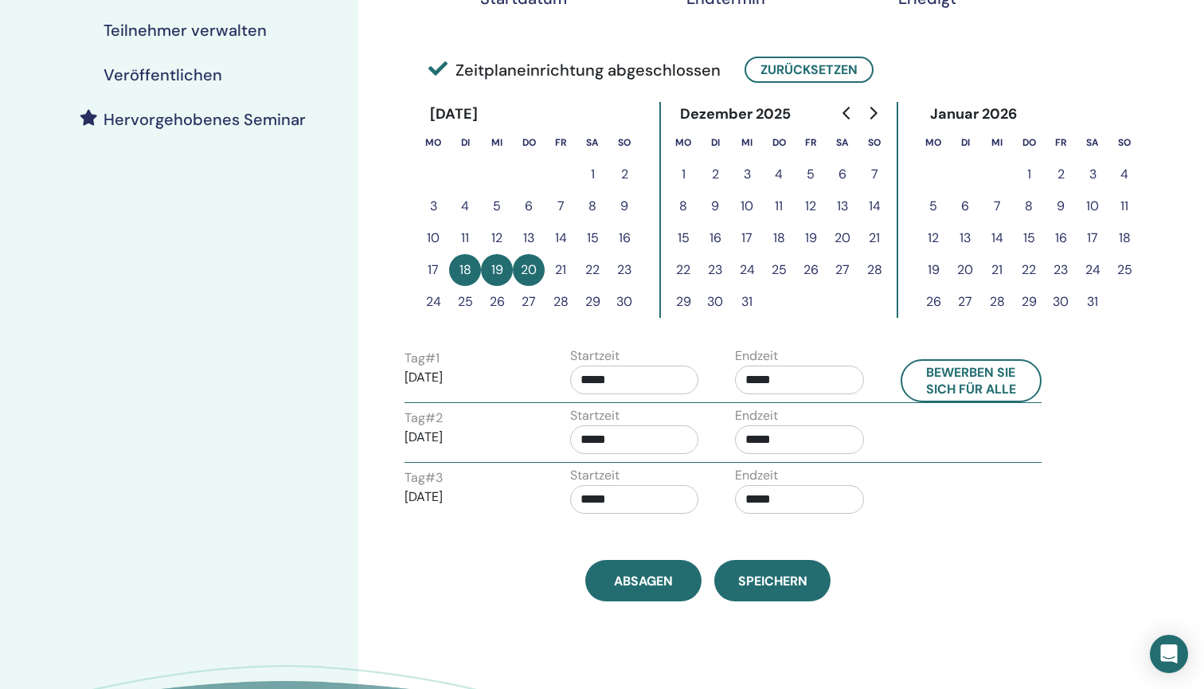
click at [797, 580] on span "Speichern" at bounding box center [772, 580] width 69 height 17
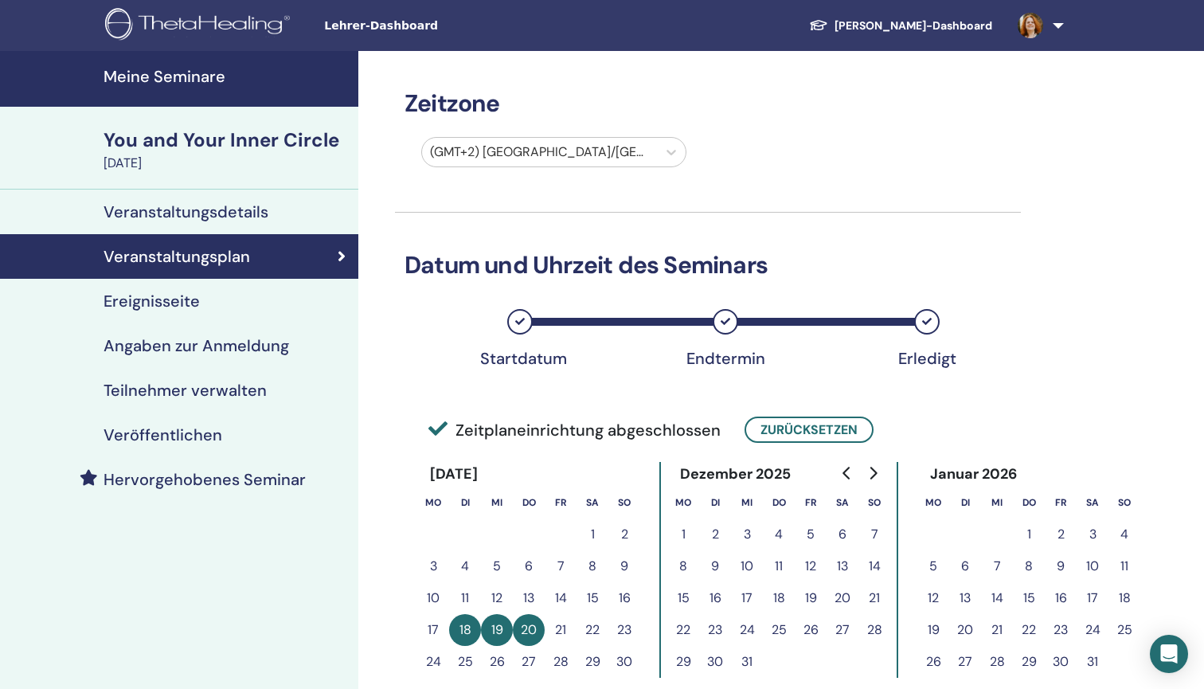
click at [156, 296] on h4 "Ereignisseite" at bounding box center [152, 300] width 96 height 19
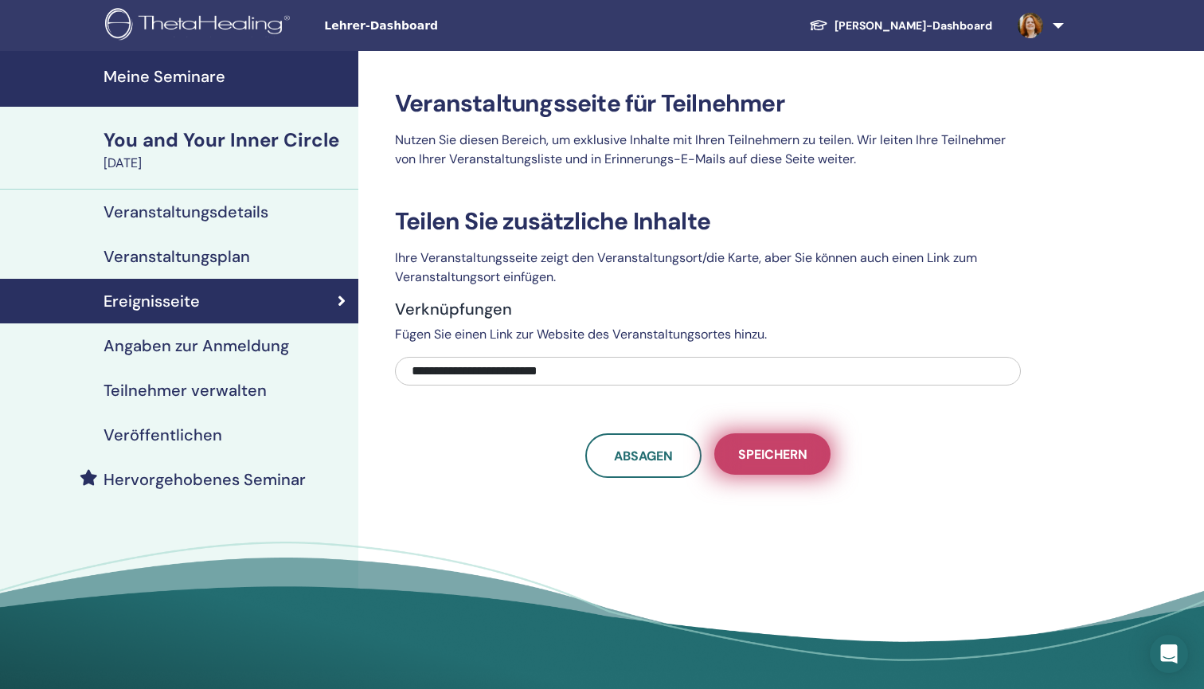
click at [771, 447] on span "Speichern" at bounding box center [772, 454] width 69 height 17
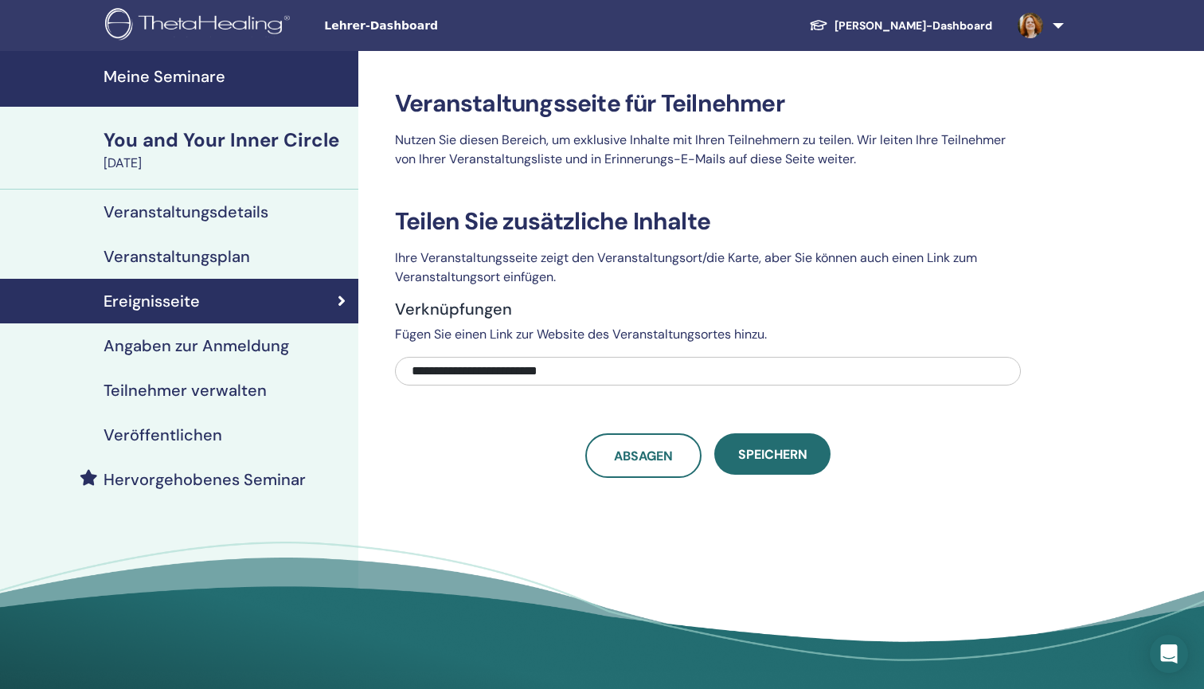
click at [221, 343] on h4 "Angaben zur Anmeldung" at bounding box center [197, 345] width 186 height 19
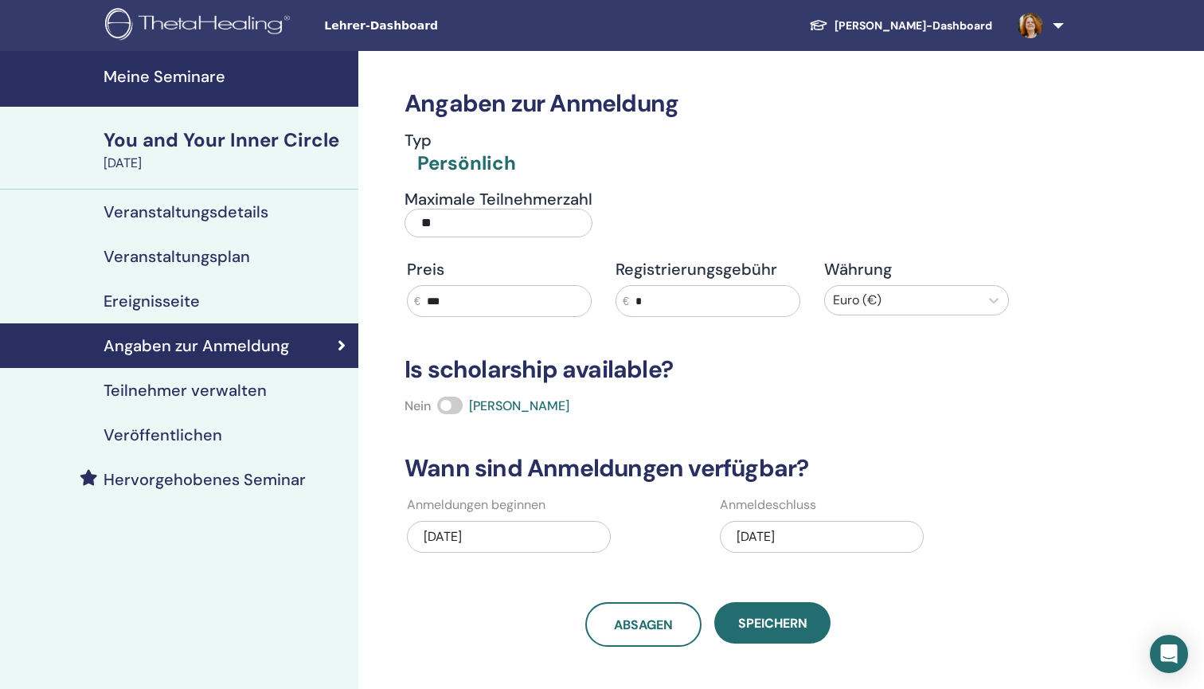
scroll to position [20, 0]
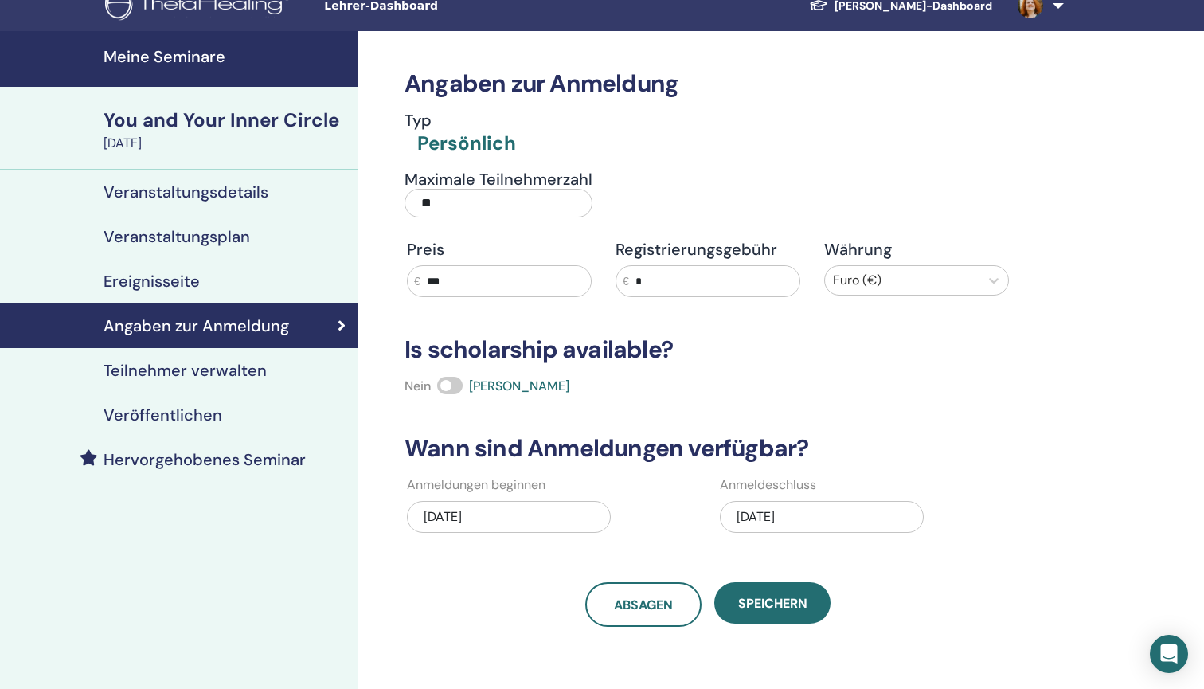
click at [783, 520] on div "[DATE]" at bounding box center [822, 517] width 204 height 32
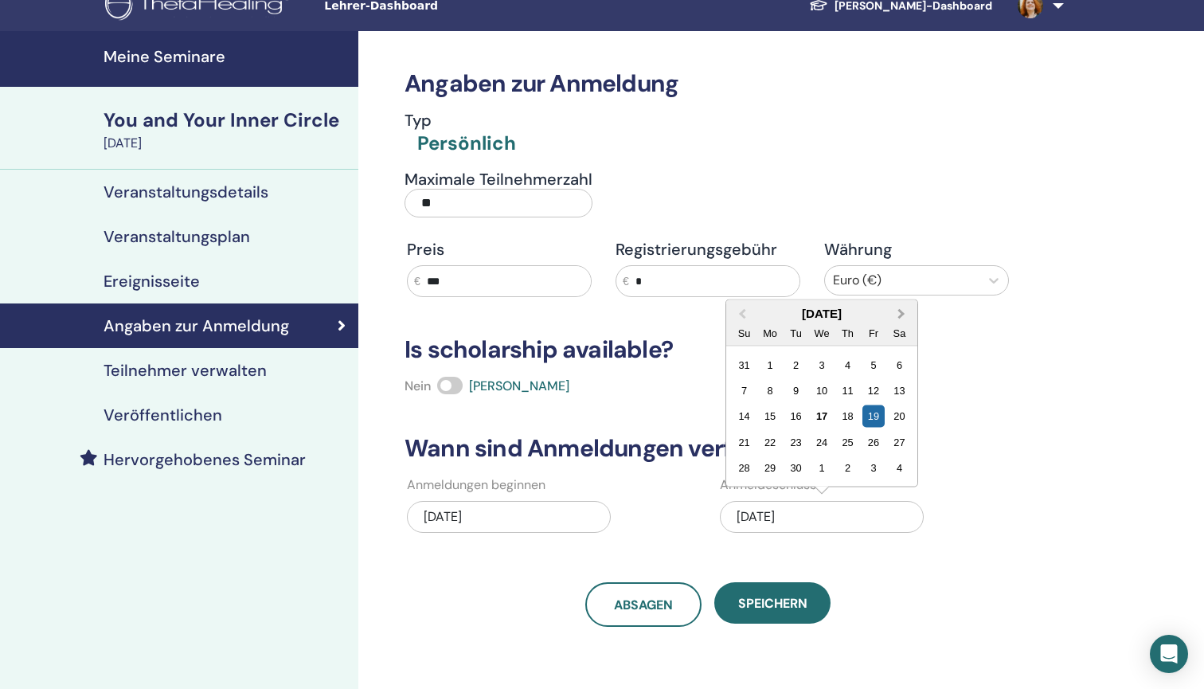
click at [907, 314] on button "Next Month" at bounding box center [902, 314] width 25 height 25
click at [901, 313] on span "Next Month" at bounding box center [901, 313] width 0 height 17
click at [843, 419] on div "20" at bounding box center [847, 416] width 21 height 21
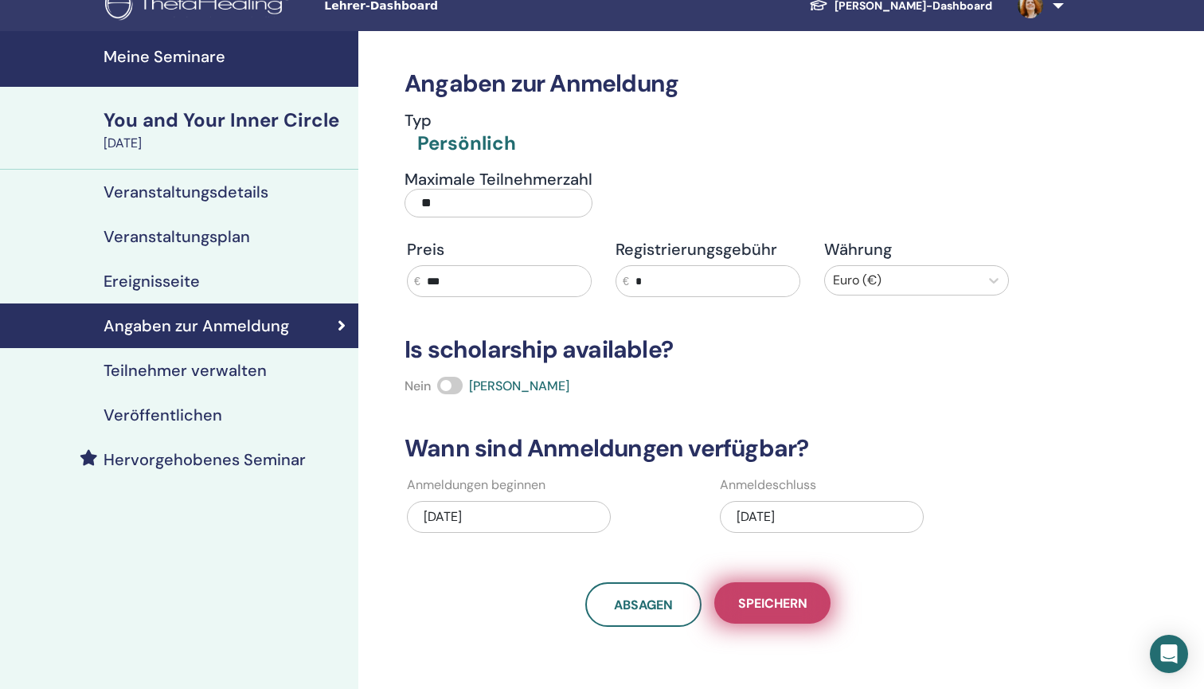
click at [781, 591] on button "Speichern" at bounding box center [772, 602] width 116 height 41
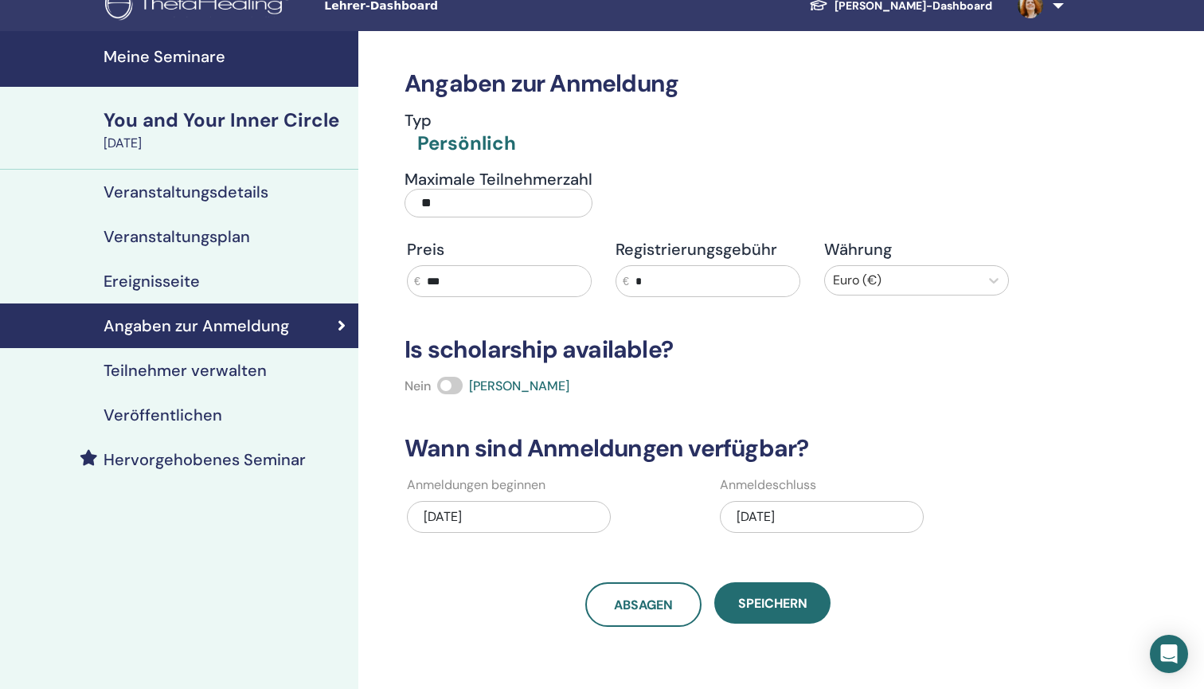
click at [258, 367] on h4 "Teilnehmer verwalten" at bounding box center [185, 370] width 163 height 19
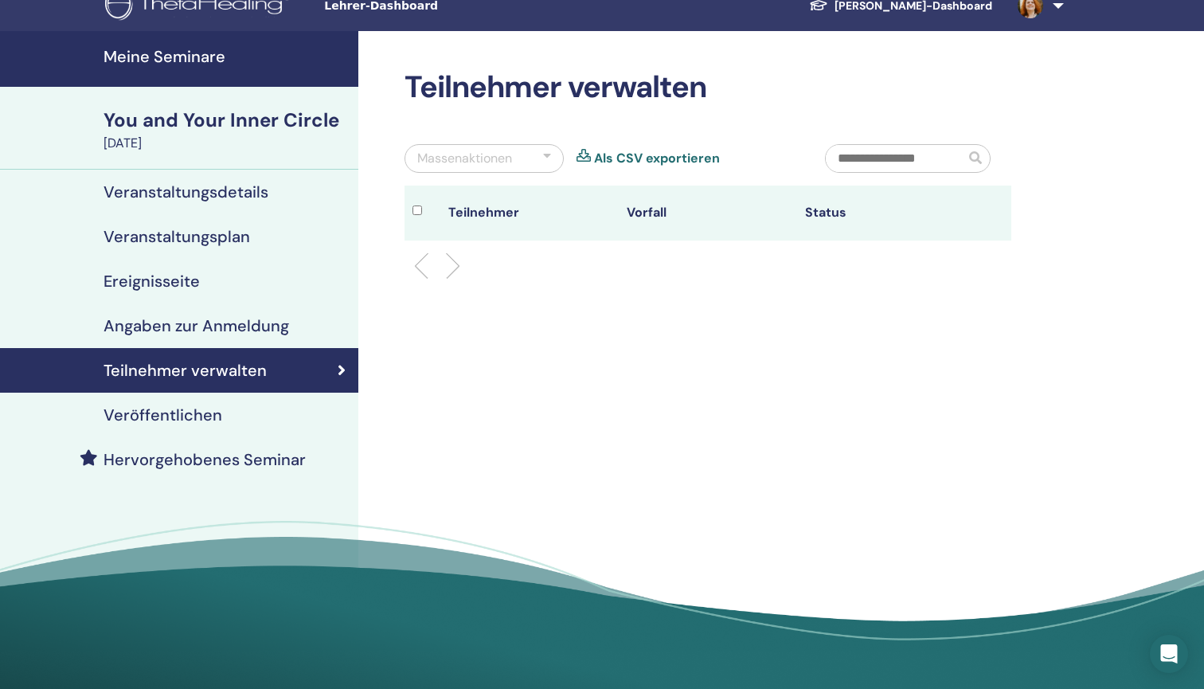
click at [197, 412] on h4 "Veröffentlichen" at bounding box center [163, 414] width 119 height 19
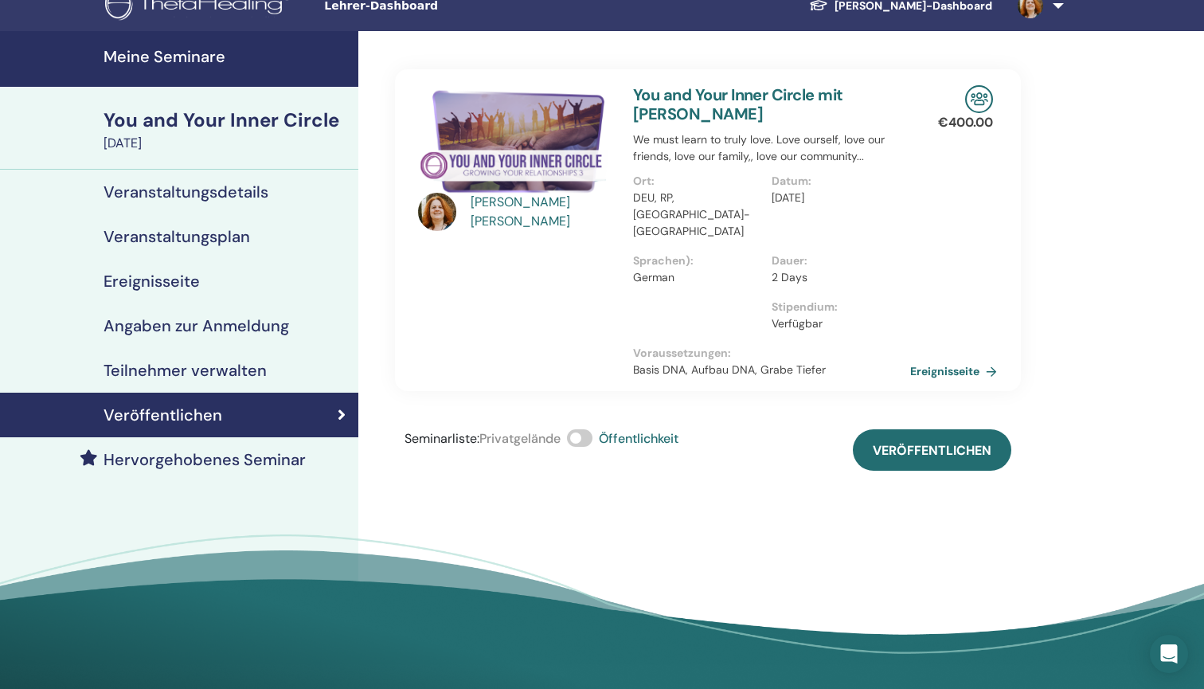
click at [576, 429] on span at bounding box center [579, 438] width 25 height 18
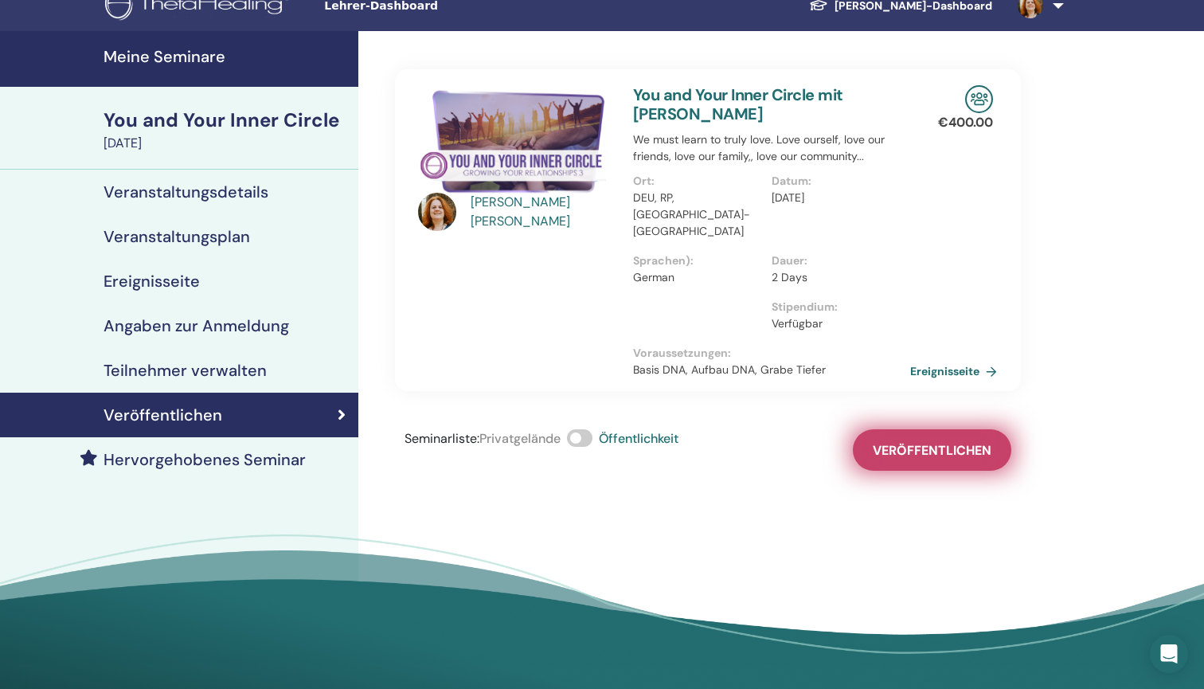
click at [900, 442] on span "Veröffentlichen" at bounding box center [932, 450] width 119 height 17
